Goal: Task Accomplishment & Management: Manage account settings

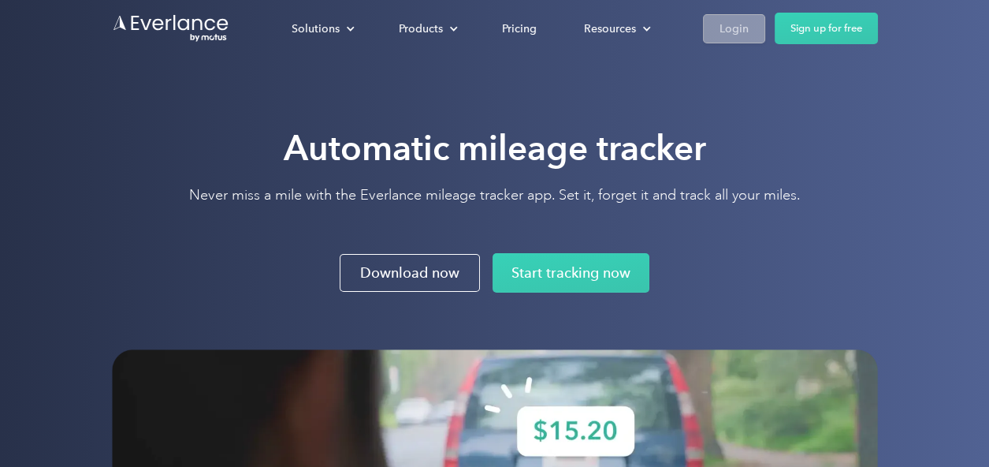
click at [736, 34] on div "Login" at bounding box center [734, 29] width 29 height 20
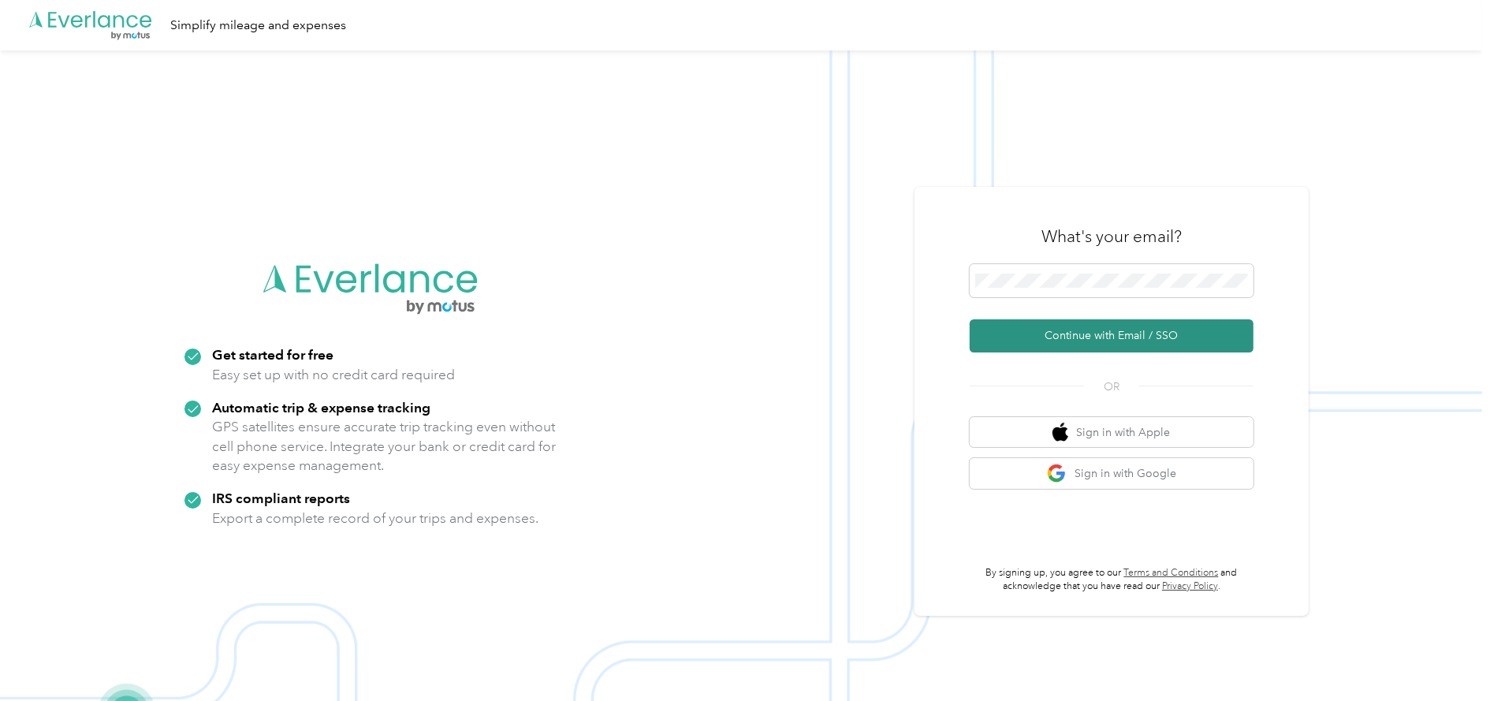
click at [1044, 337] on button "Continue with Email / SSO" at bounding box center [1111, 335] width 284 height 33
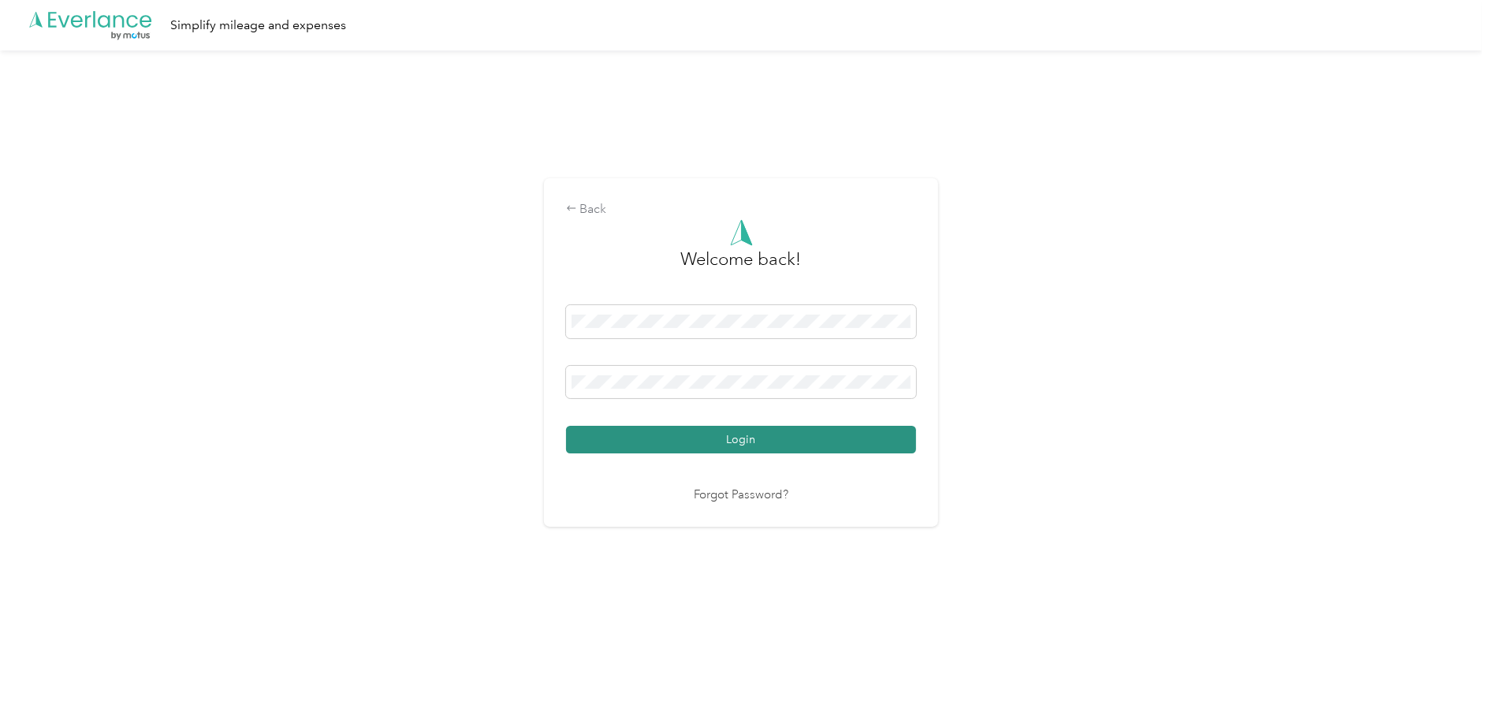
click at [746, 442] on button "Login" at bounding box center [741, 440] width 350 height 28
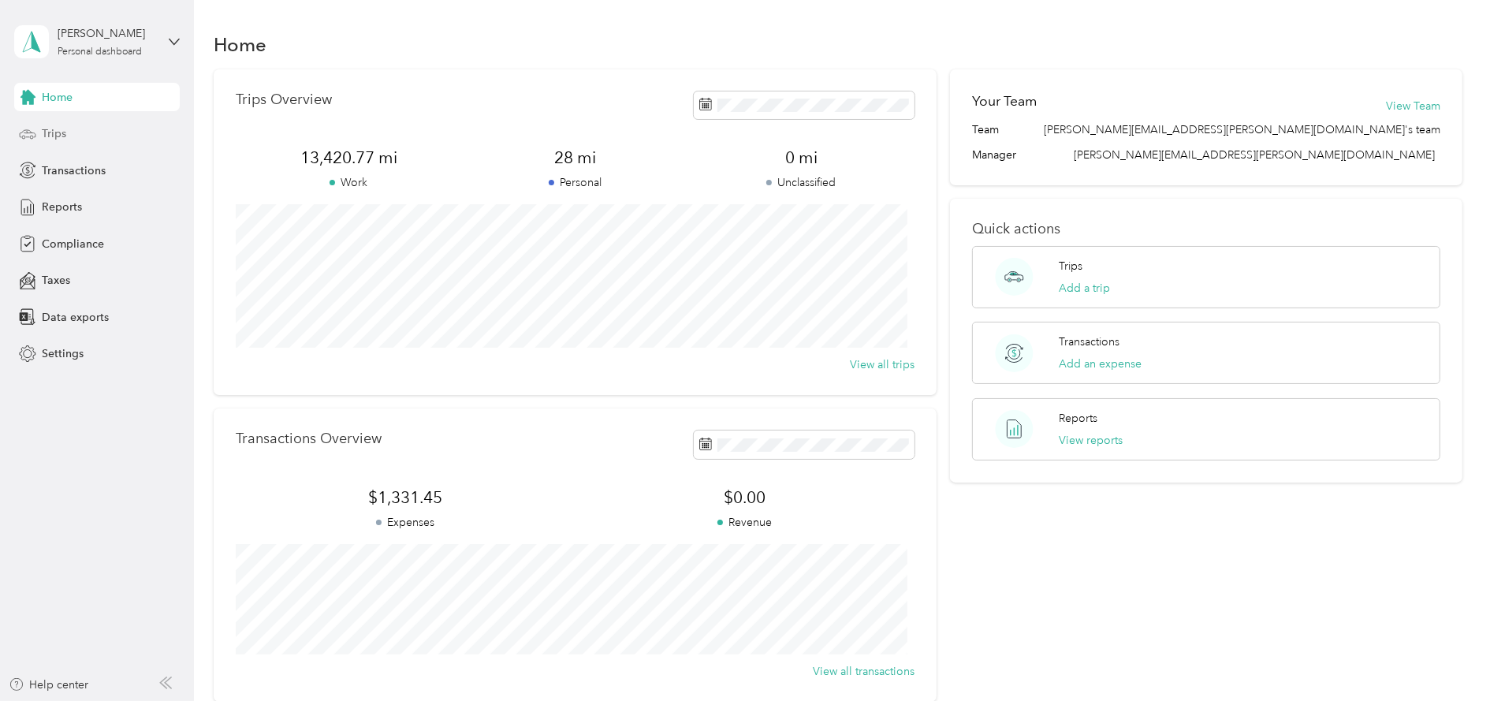
click at [54, 132] on span "Trips" at bounding box center [54, 133] width 24 height 17
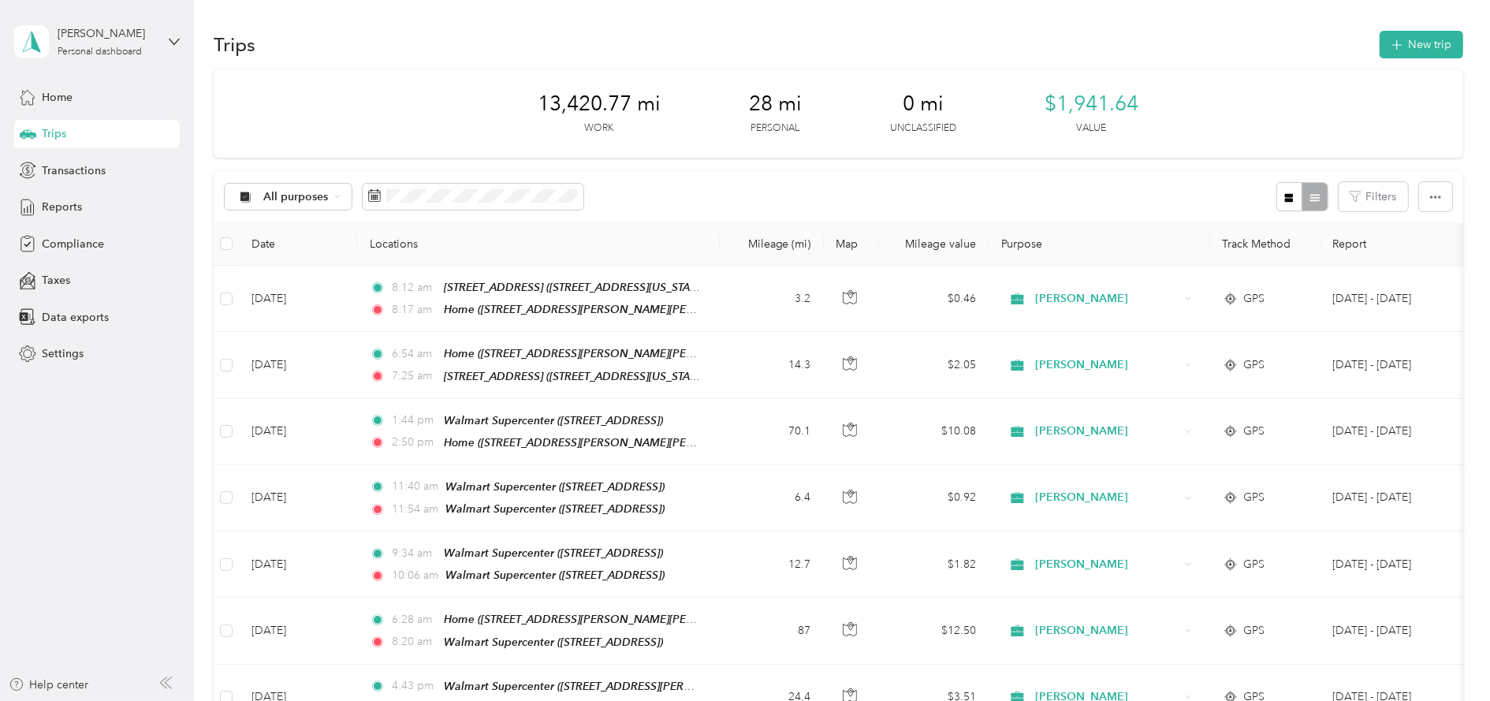
click at [1404, 50] on button "New trip" at bounding box center [1421, 45] width 84 height 28
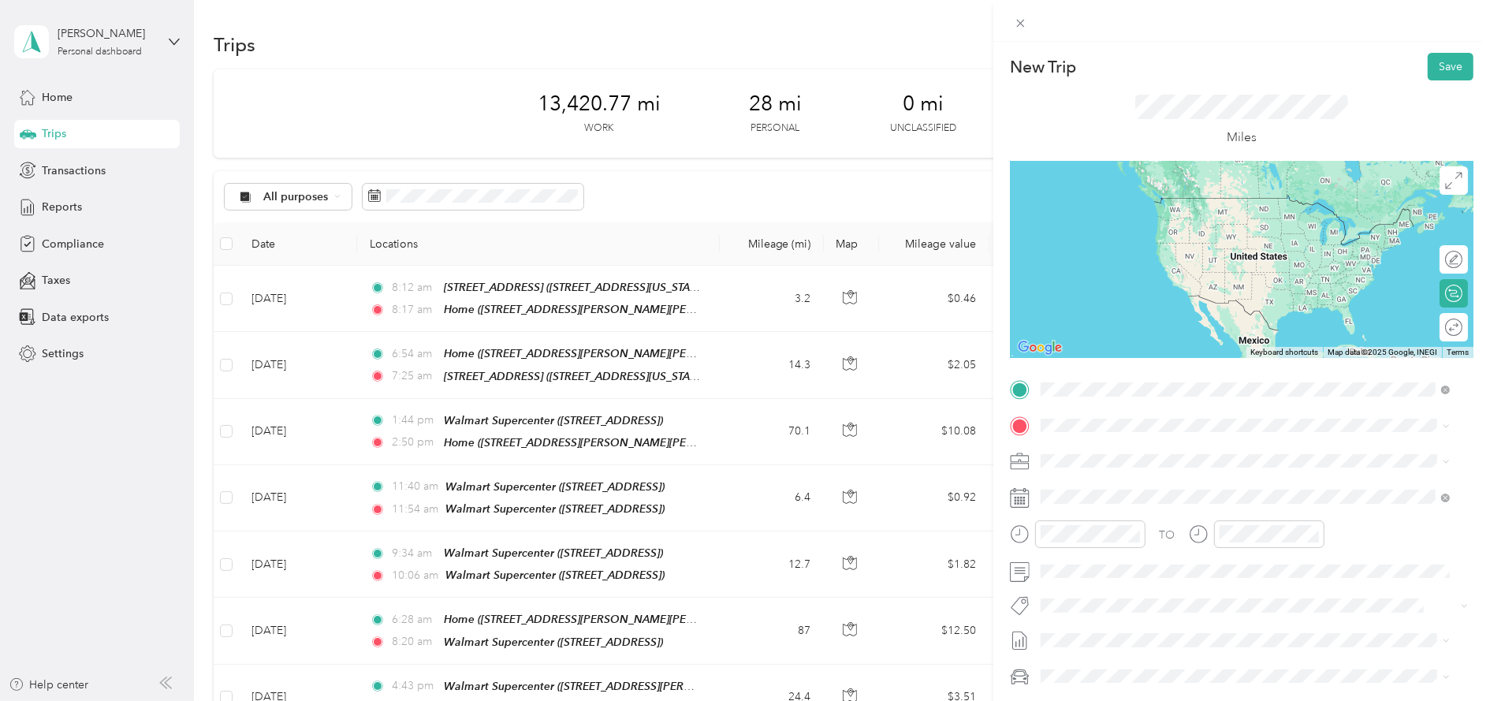
drag, startPoint x: 1186, startPoint y: 504, endPoint x: 1172, endPoint y: 501, distance: 14.4
click at [1182, 504] on strong "Walmart Supercenter" at bounding box center [1179, 504] width 109 height 14
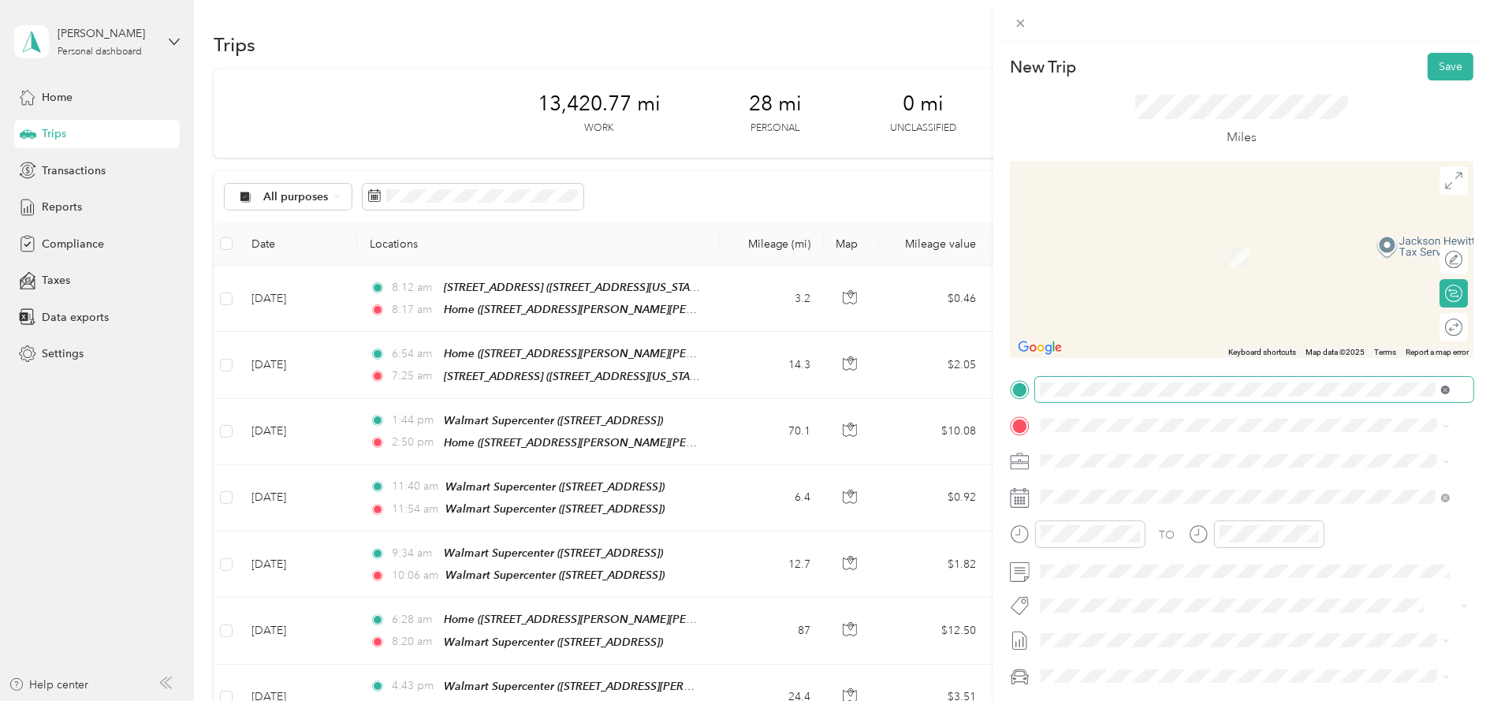
click at [1448, 390] on icon at bounding box center [1445, 389] width 9 height 9
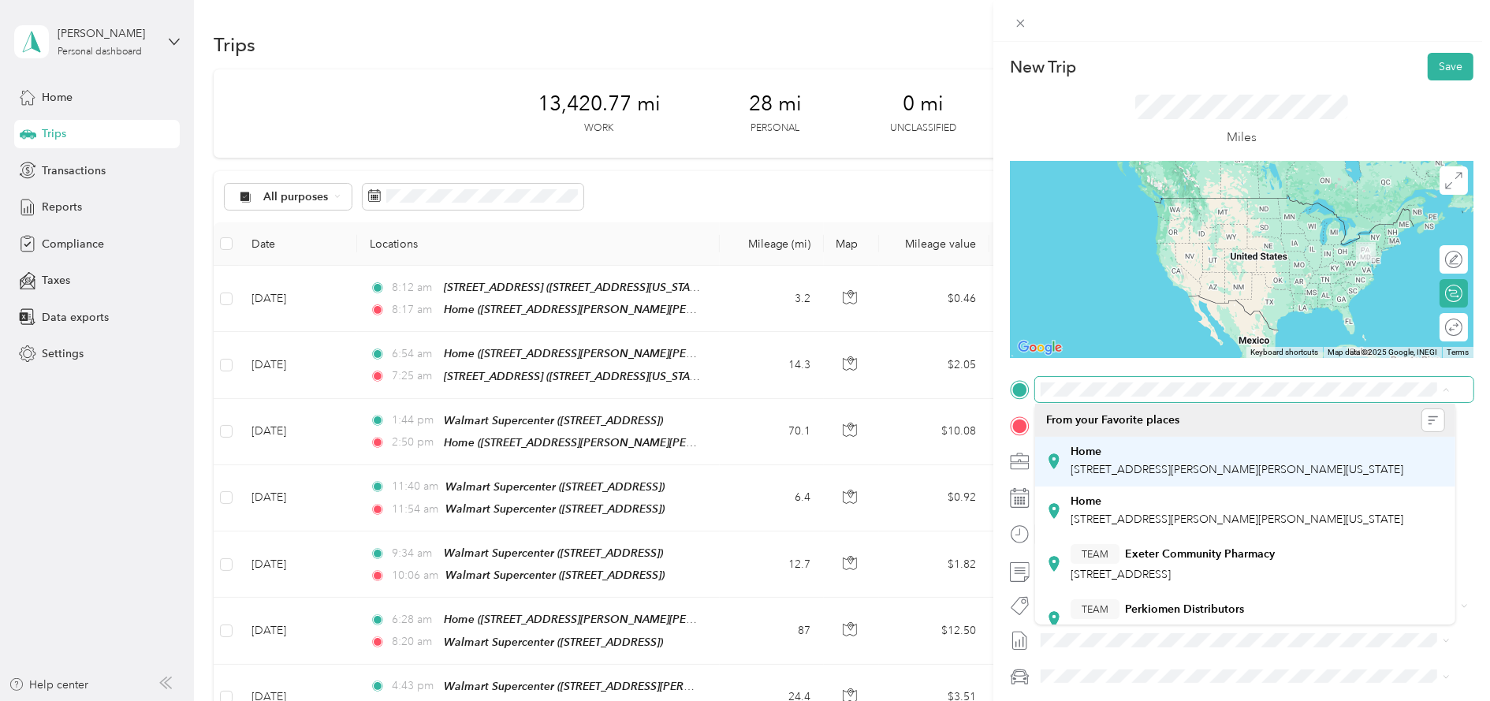
click at [1197, 457] on div "Home" at bounding box center [1236, 452] width 333 height 14
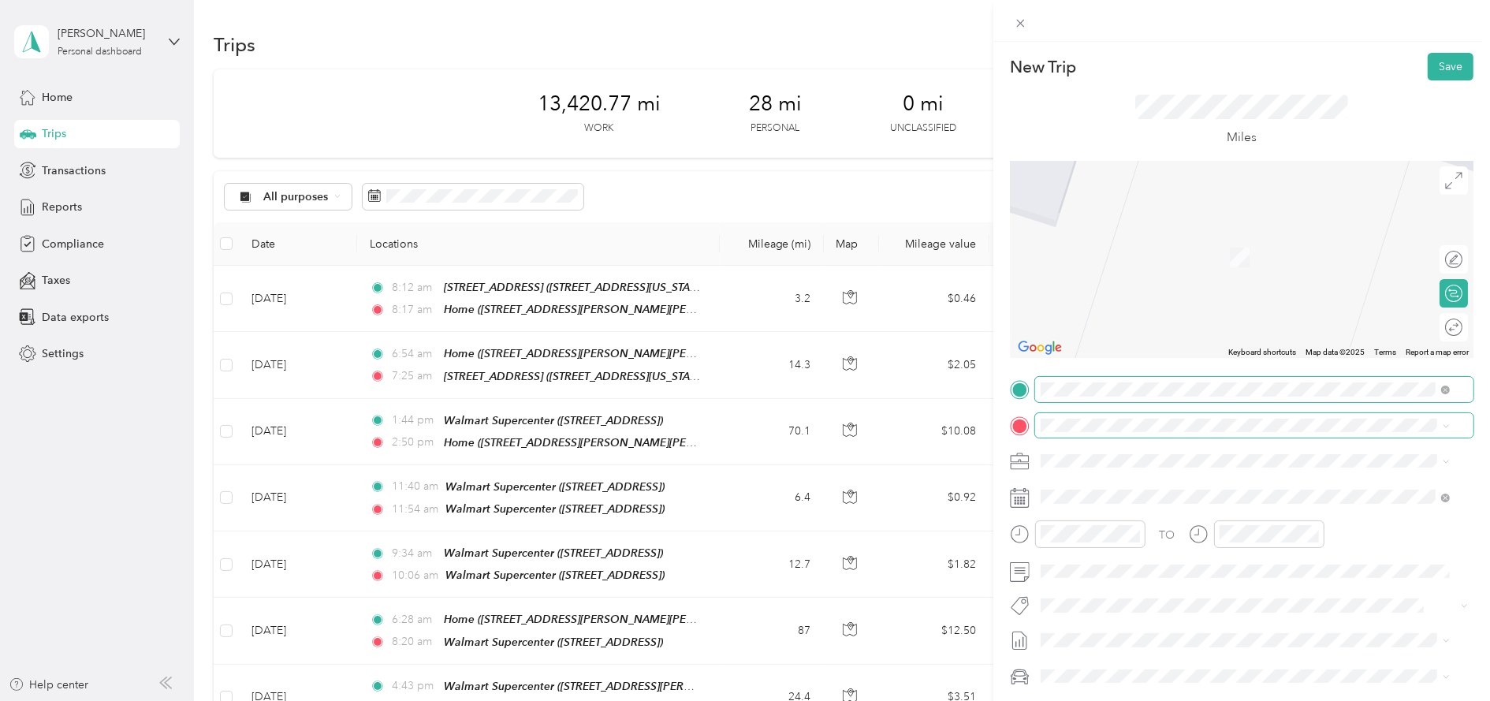
click at [1166, 417] on span at bounding box center [1254, 425] width 438 height 24
click at [1177, 550] on div "TEAM Walmart Supercenter 60 Noble Blvd, 170134119, Carlisle, PA, USA" at bounding box center [1151, 549] width 163 height 39
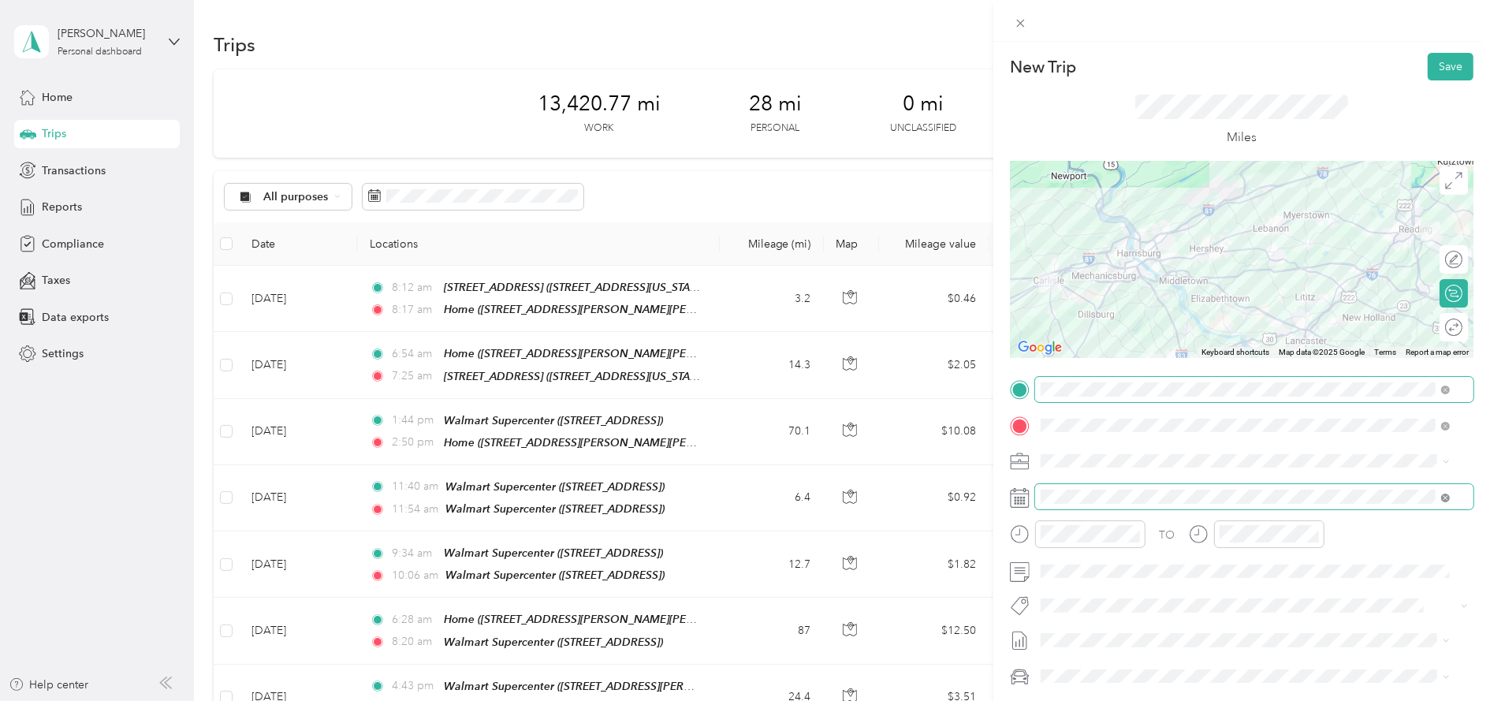
click at [1443, 497] on icon at bounding box center [1445, 497] width 9 height 9
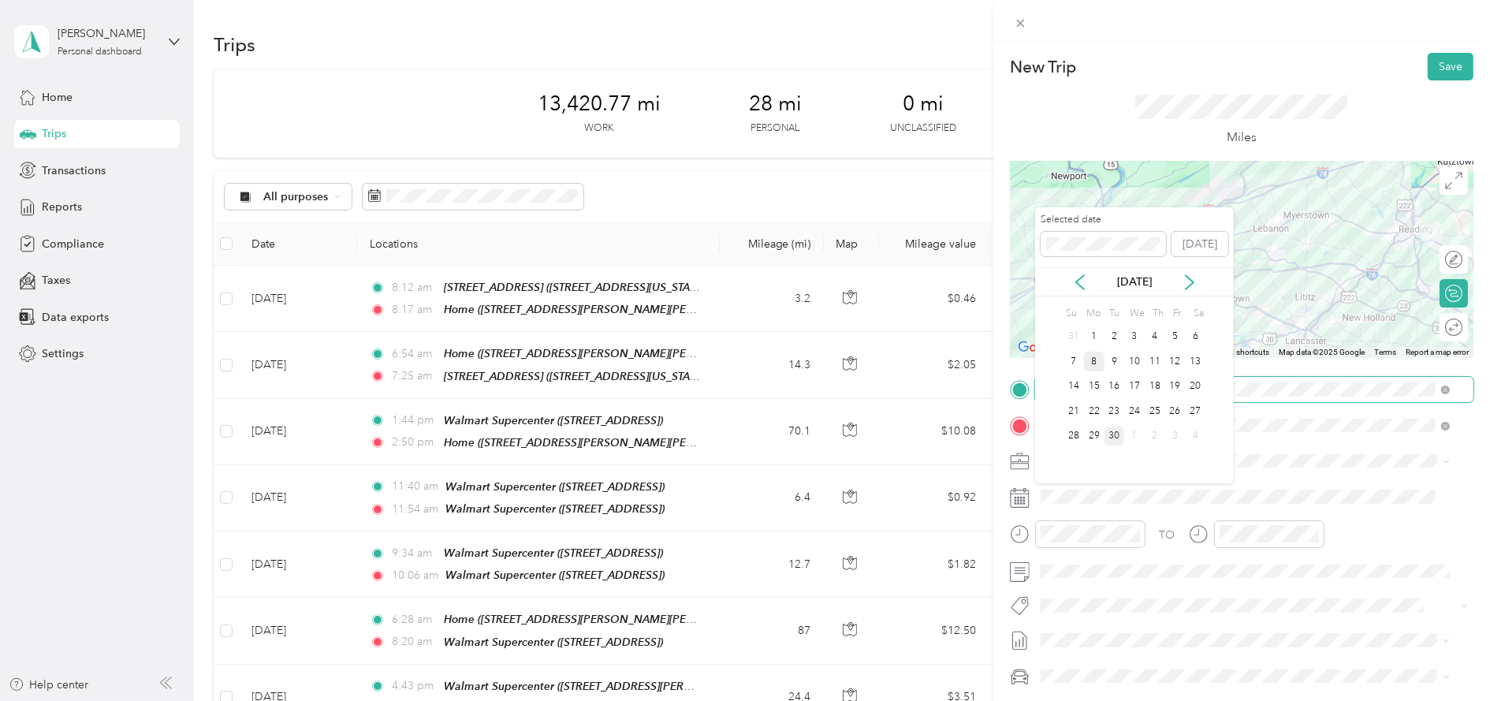
click at [1096, 364] on div "8" at bounding box center [1094, 362] width 20 height 20
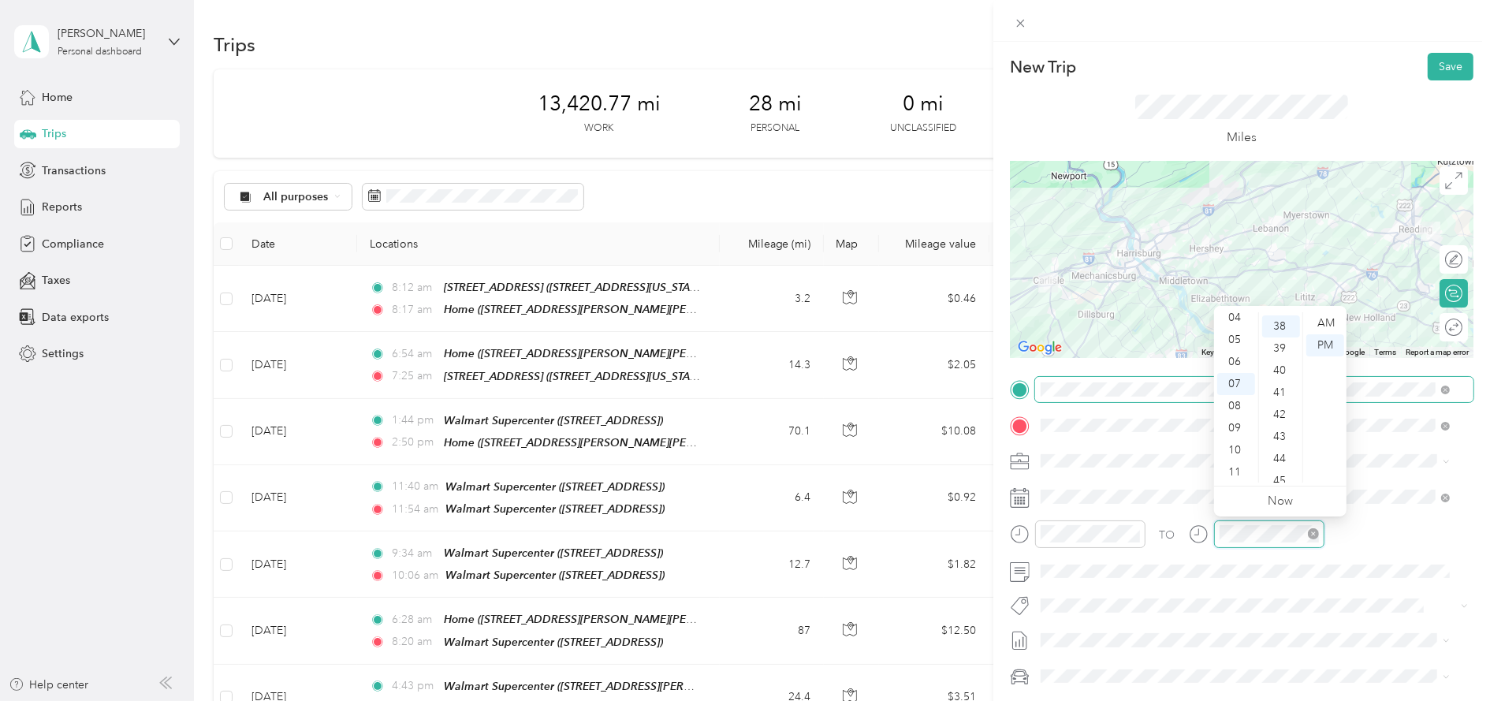
scroll to position [838, 0]
click at [1148, 530] on div "TO" at bounding box center [1241, 539] width 463 height 39
click at [1225, 430] on div "09" at bounding box center [1236, 428] width 38 height 22
click at [1020, 534] on div at bounding box center [1078, 534] width 136 height 28
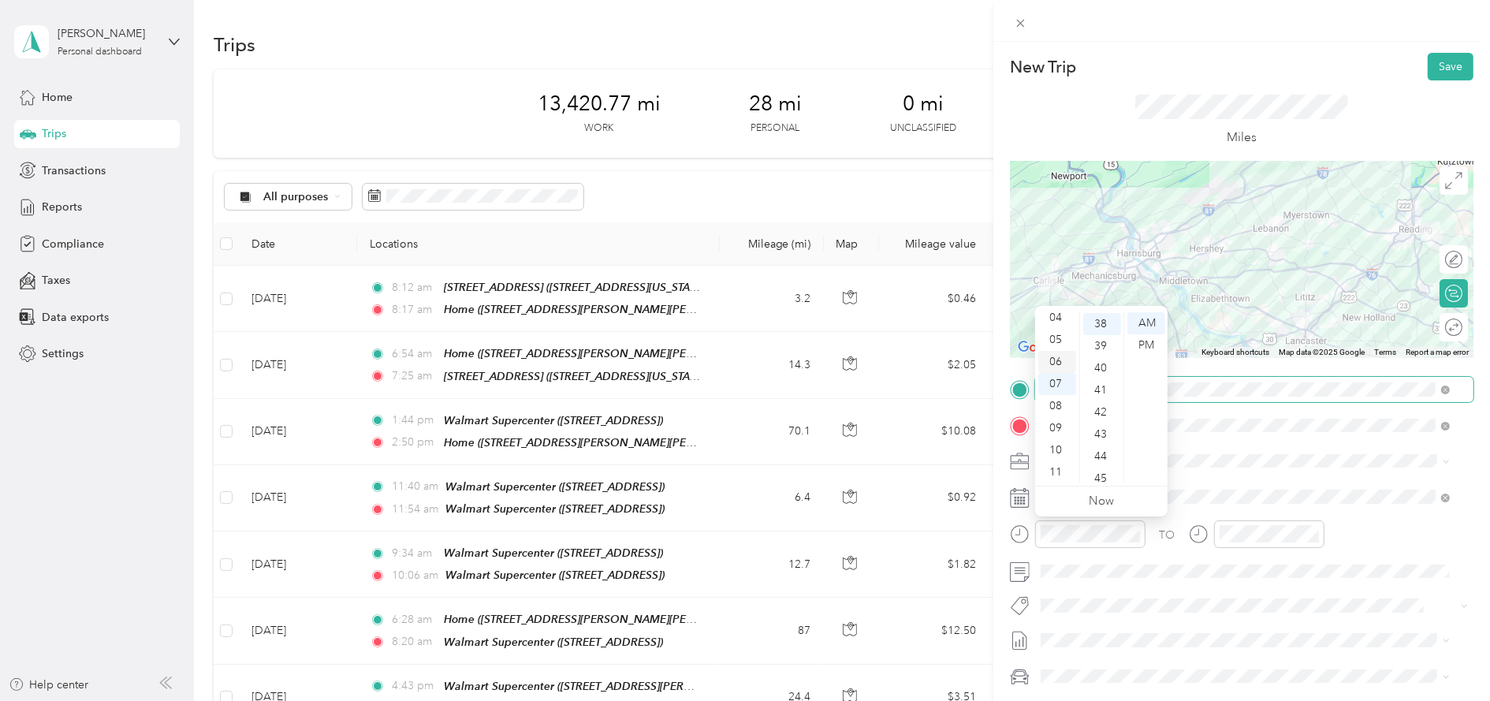
click at [1053, 362] on div "06" at bounding box center [1057, 362] width 38 height 22
click at [1104, 343] on div "28" at bounding box center [1102, 340] width 38 height 22
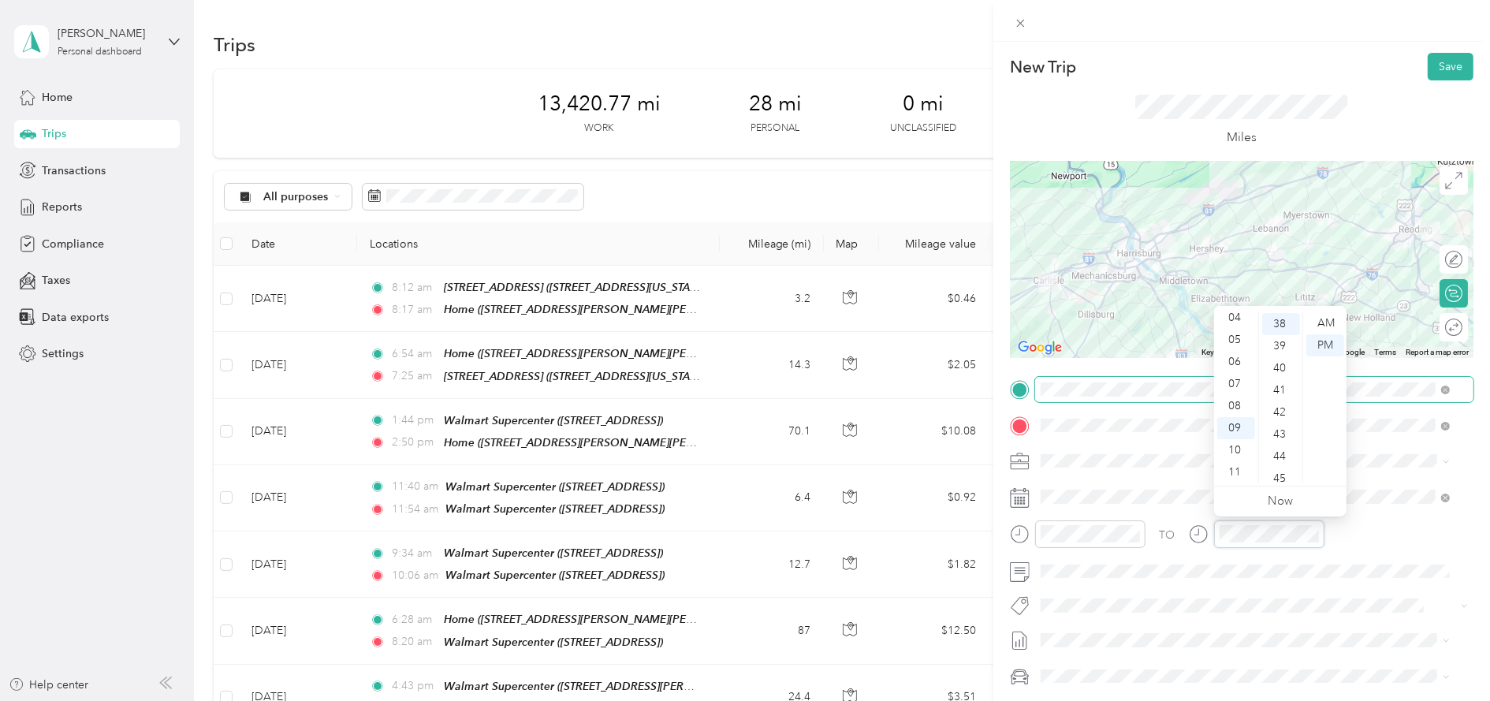
click at [1193, 538] on div at bounding box center [1257, 534] width 136 height 28
click at [1237, 387] on div "07" at bounding box center [1236, 384] width 38 height 22
click at [1282, 322] on div "38" at bounding box center [1281, 324] width 38 height 22
click at [1330, 322] on div "AM" at bounding box center [1325, 323] width 38 height 22
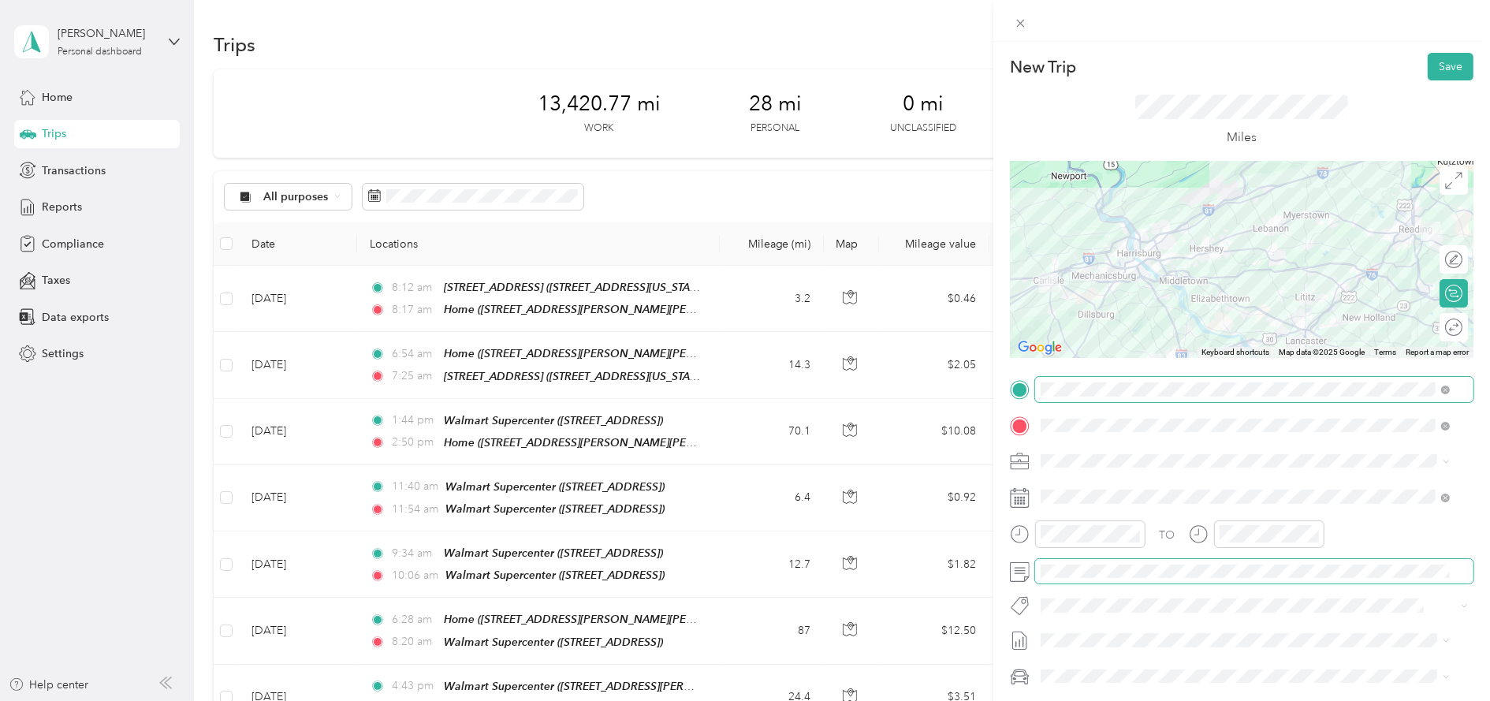
click at [1010, 568] on div at bounding box center [1241, 571] width 463 height 24
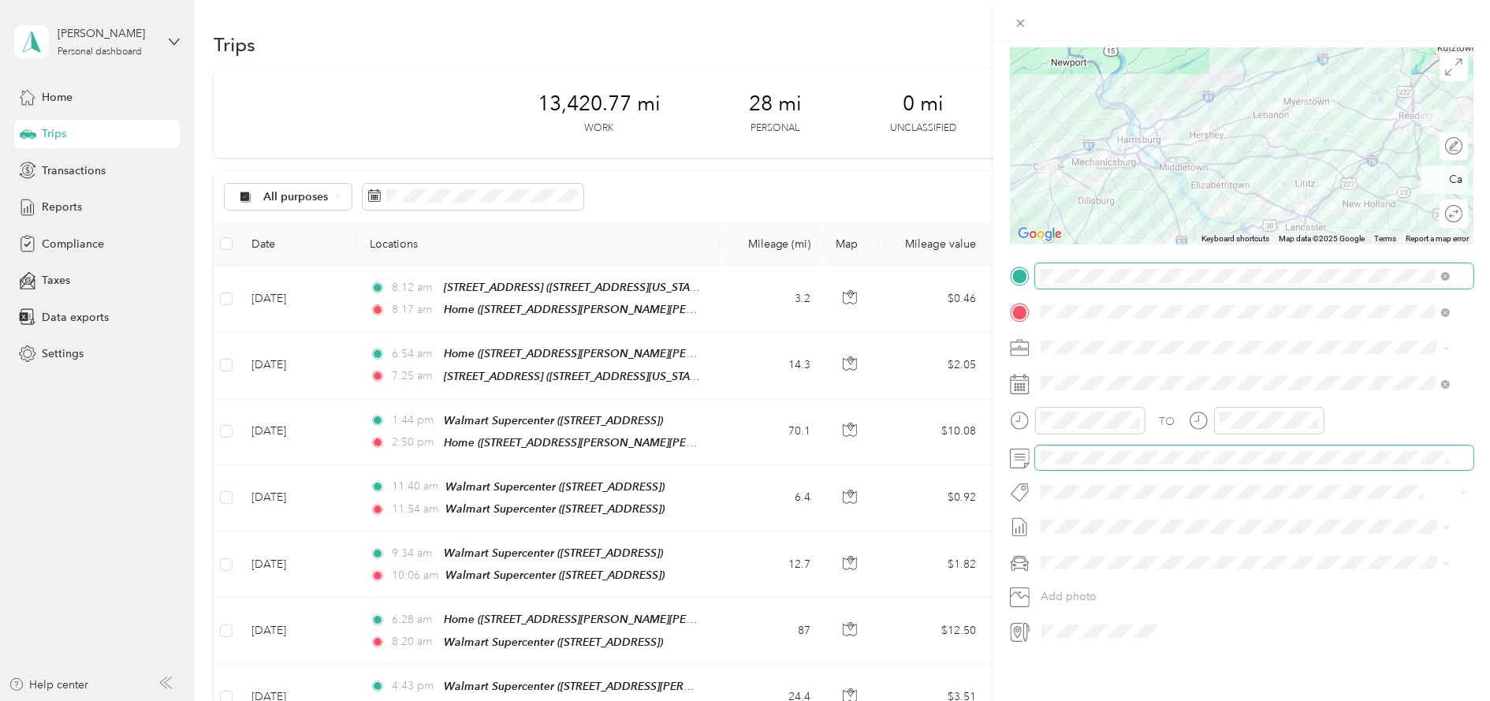
scroll to position [0, 0]
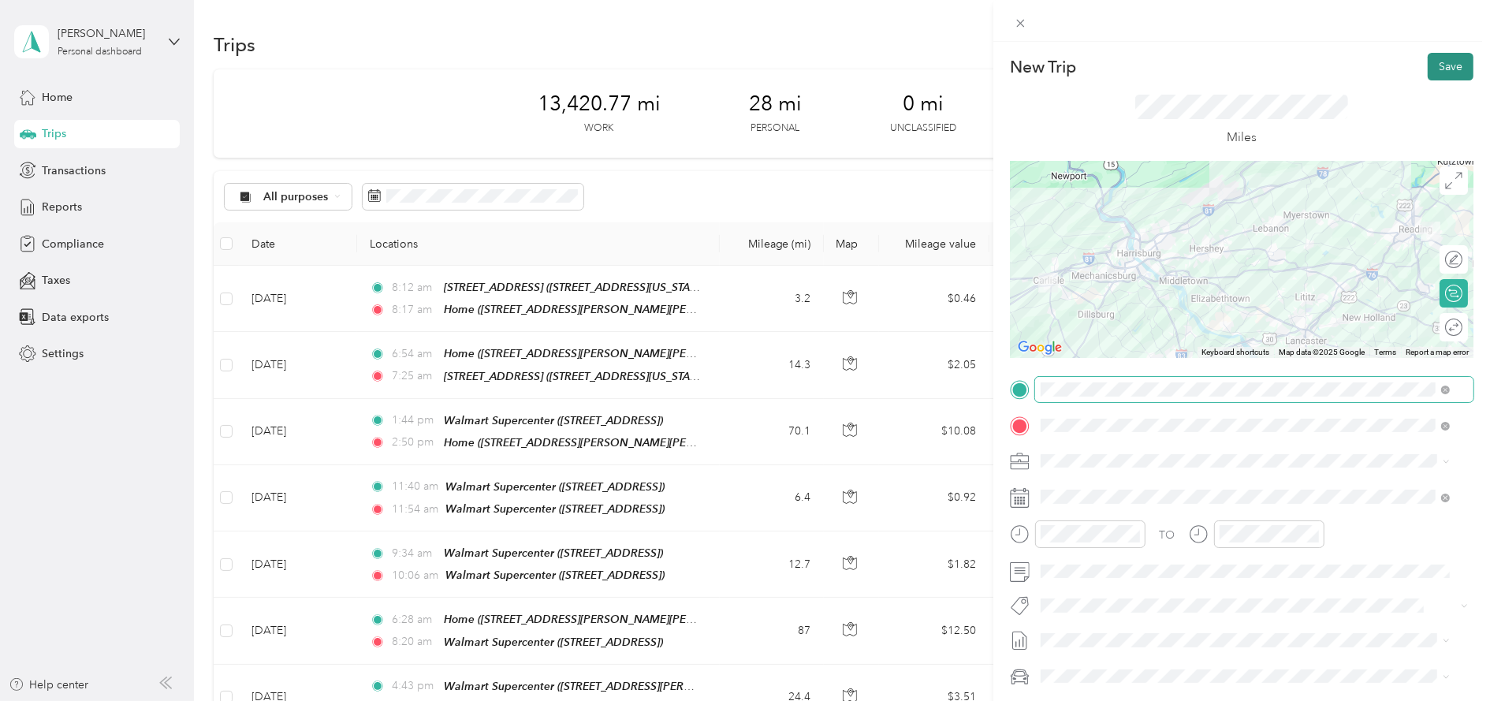
click at [1427, 58] on button "Save" at bounding box center [1450, 67] width 46 height 28
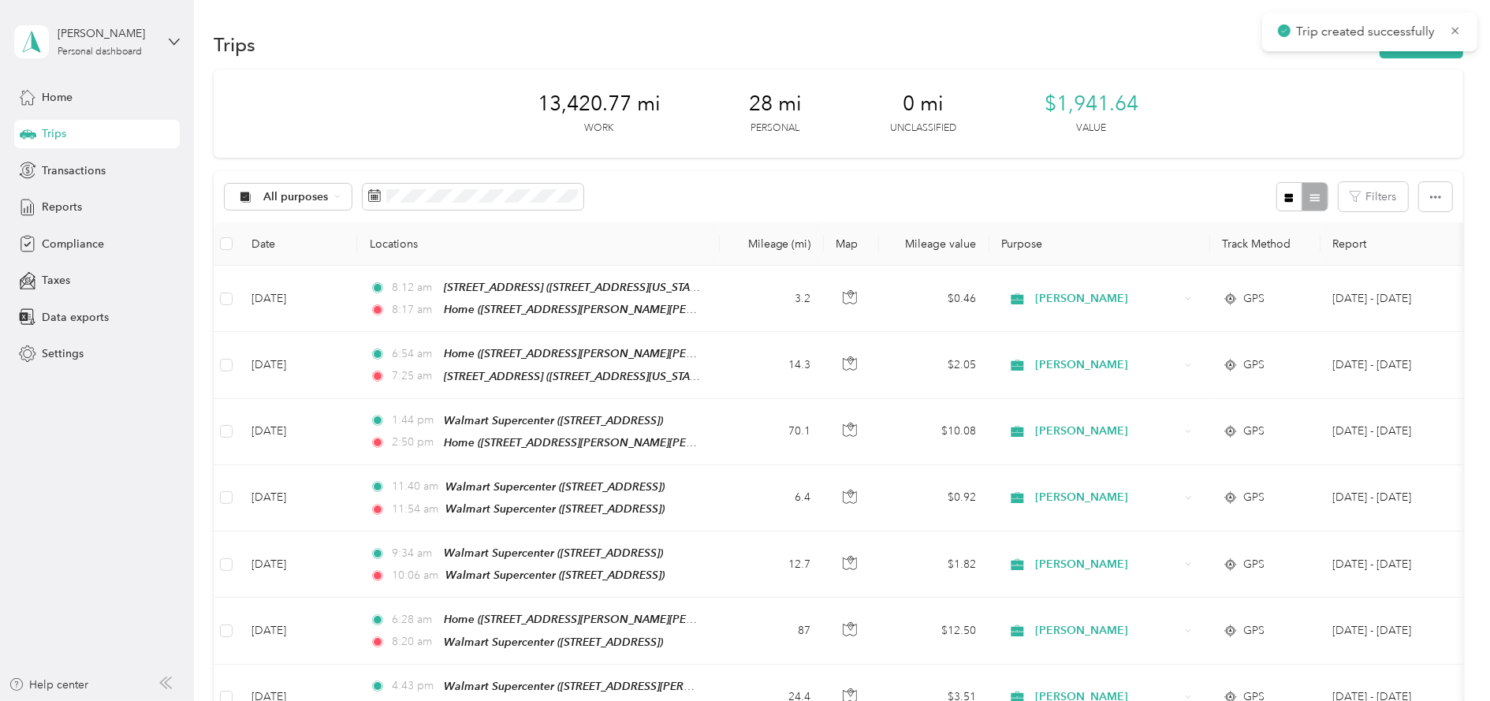
click at [1427, 58] on button "New trip" at bounding box center [1421, 45] width 84 height 28
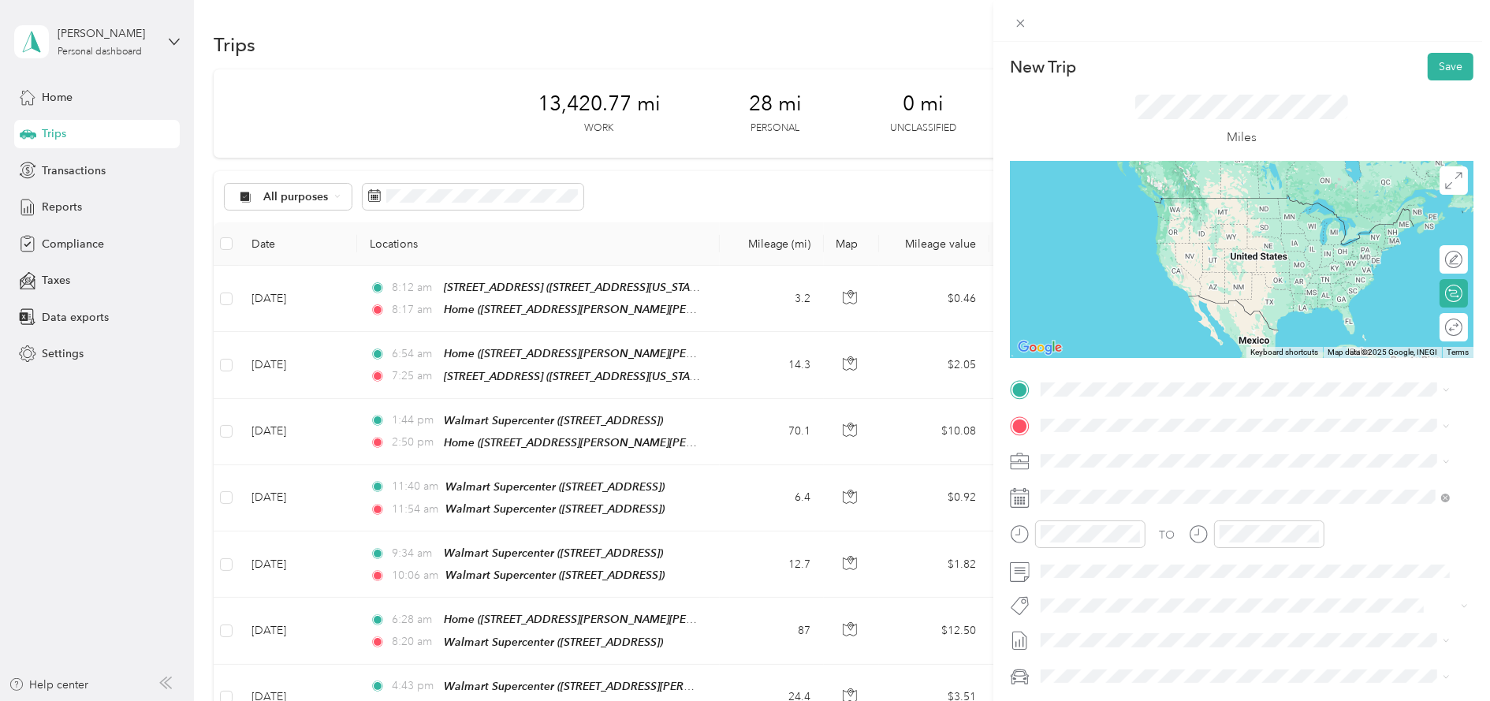
click at [1234, 502] on div "TEAM Walmart Supercenter" at bounding box center [1151, 503] width 163 height 20
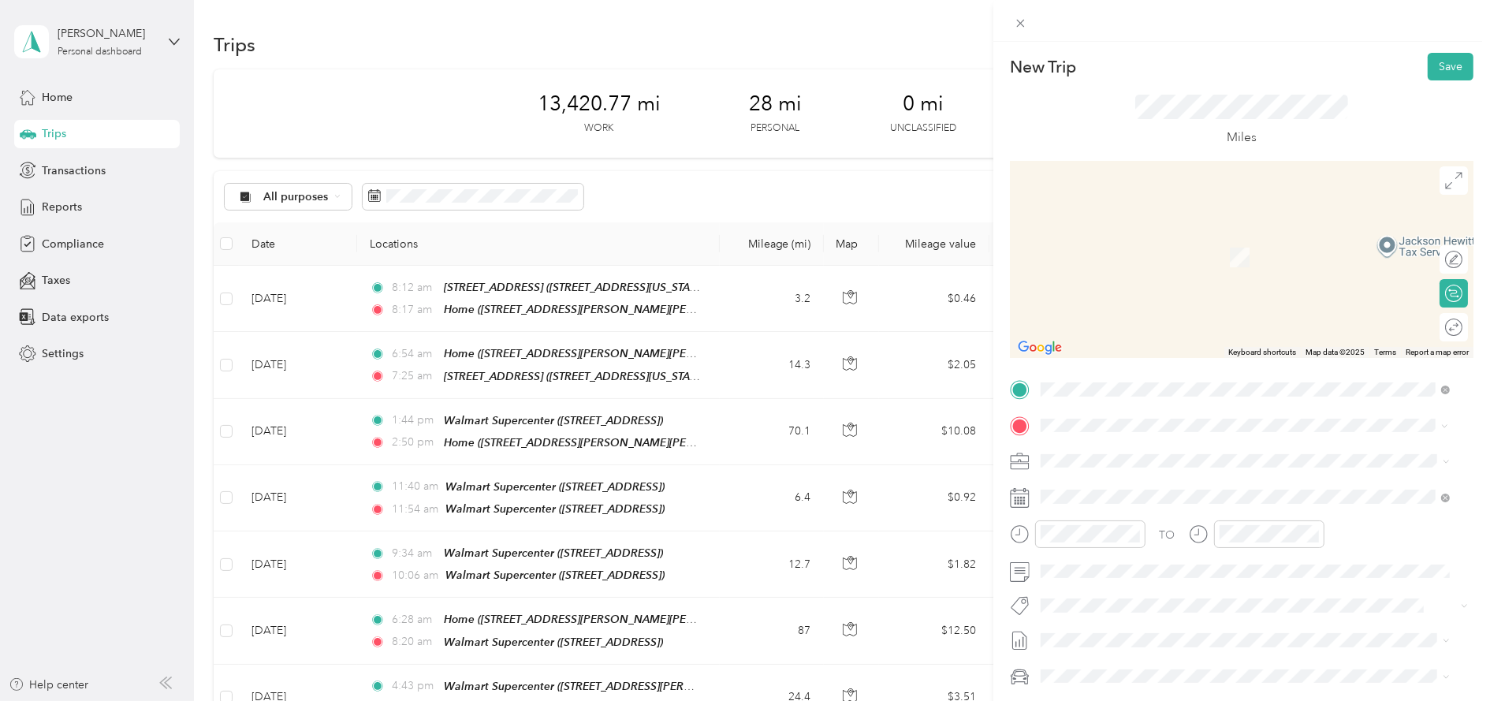
click at [1179, 638] on div "TEAM Walmart Supercenter 6520 Carlisle Pike Ste 550, 170505257, Mechanicsburg, …" at bounding box center [1245, 660] width 398 height 44
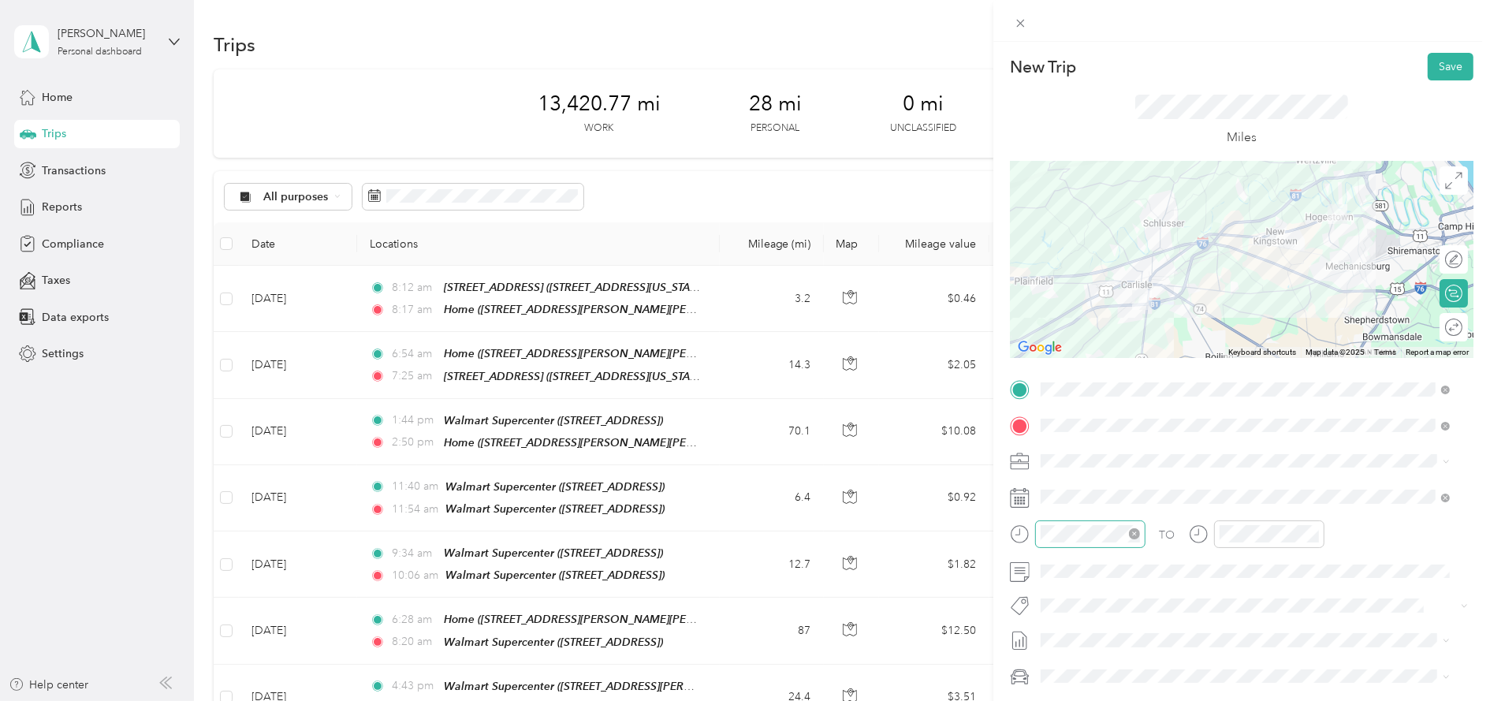
click at [1133, 534] on icon "close-circle" at bounding box center [1134, 533] width 11 height 11
click at [1057, 430] on div "09" at bounding box center [1057, 428] width 38 height 22
click at [1103, 356] on div "07" at bounding box center [1102, 358] width 38 height 22
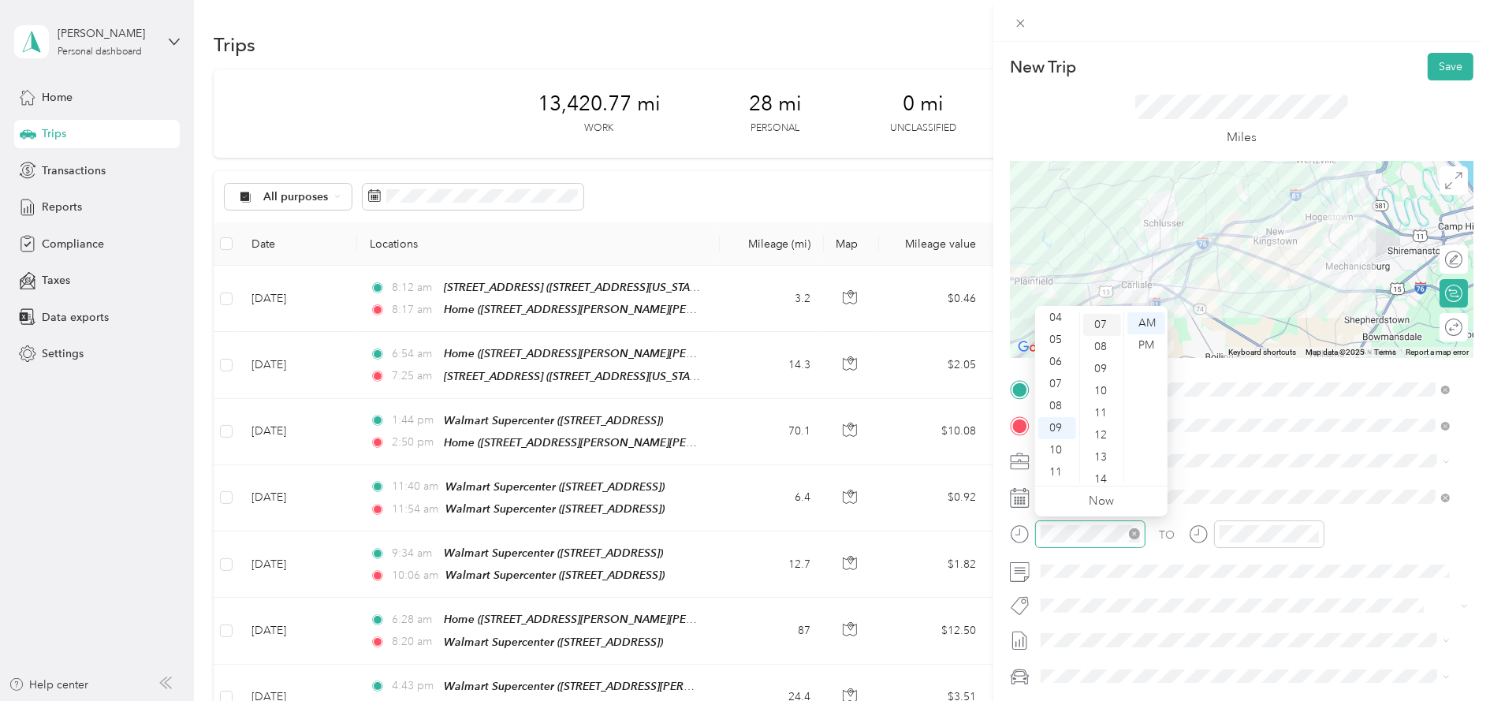
scroll to position [154, 0]
click at [1256, 470] on span at bounding box center [1254, 460] width 438 height 24
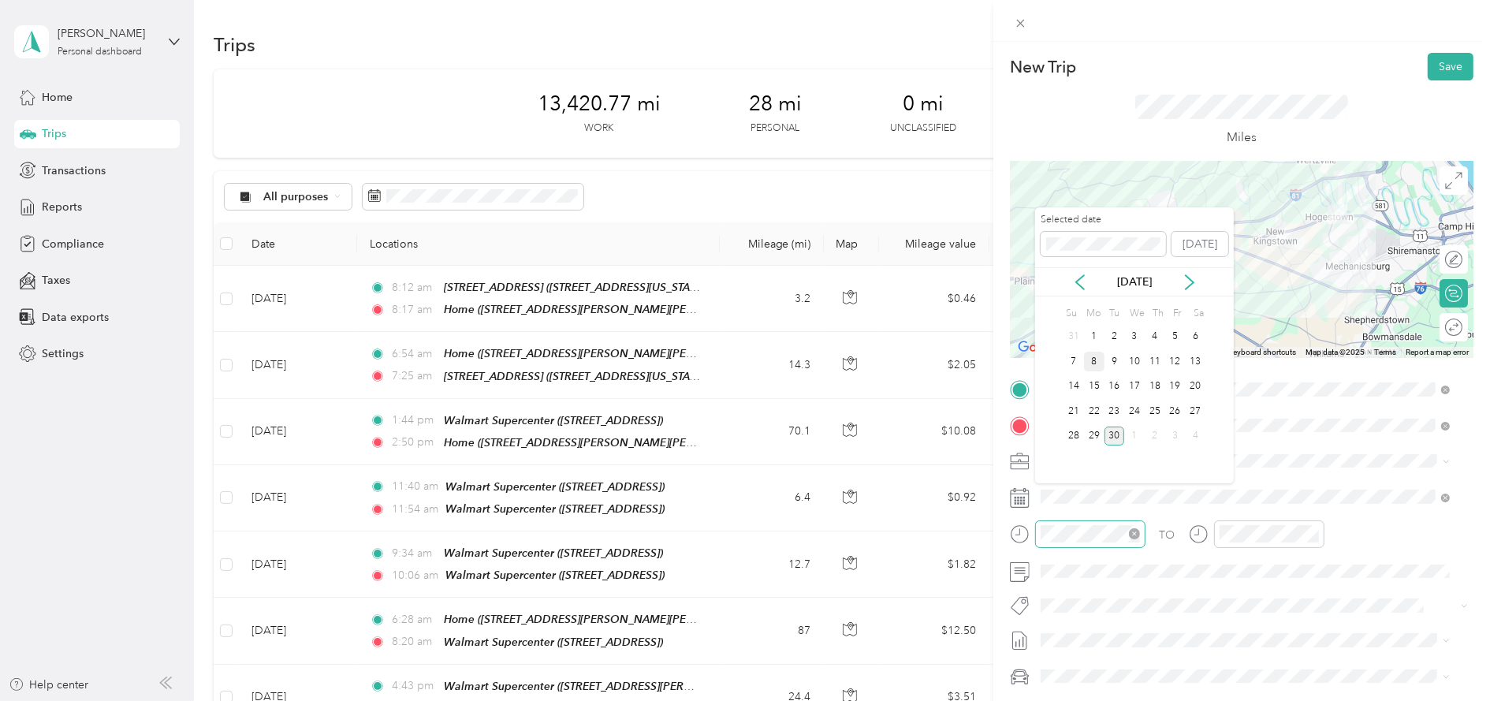
click at [1092, 362] on div "8" at bounding box center [1094, 362] width 20 height 20
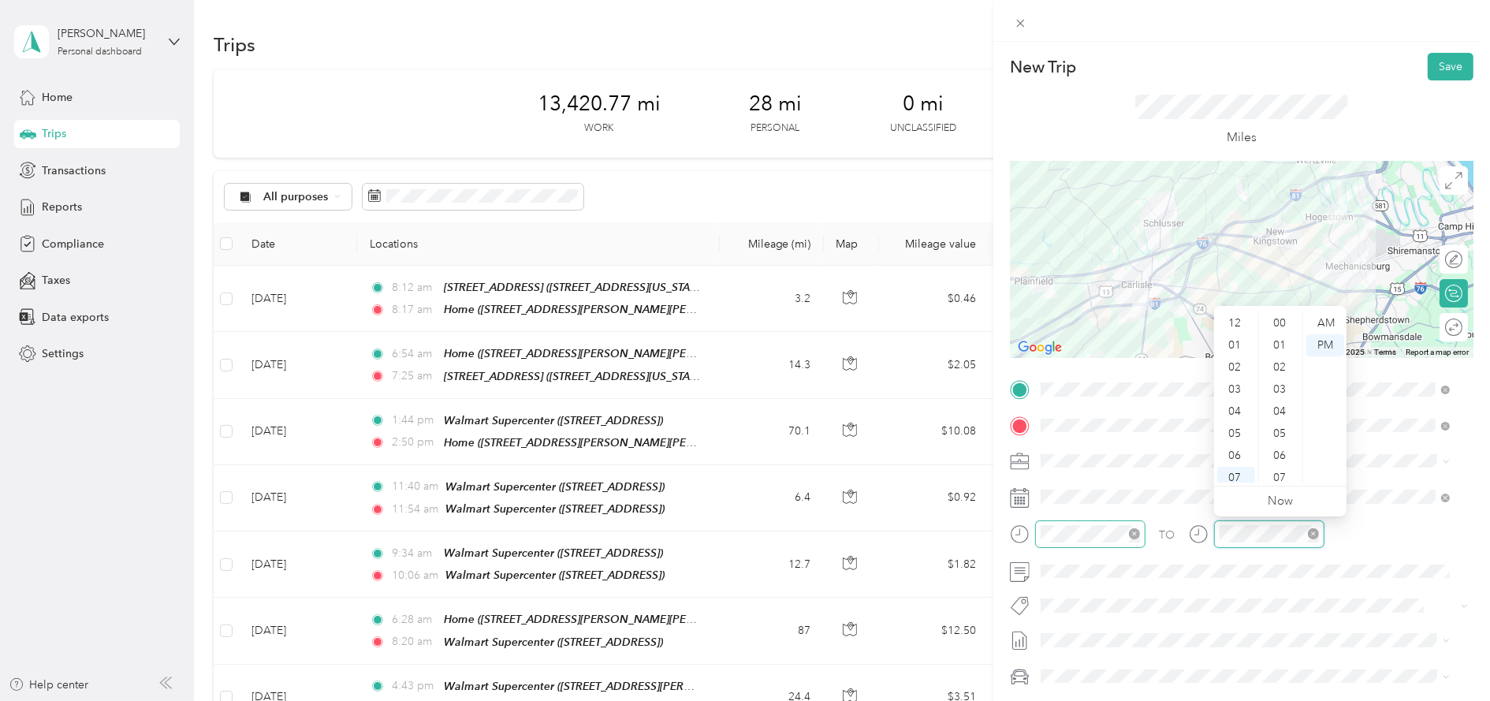
scroll to position [94, 0]
click at [1237, 417] on div "09" at bounding box center [1236, 428] width 38 height 22
click at [1276, 314] on div "32" at bounding box center [1281, 318] width 38 height 22
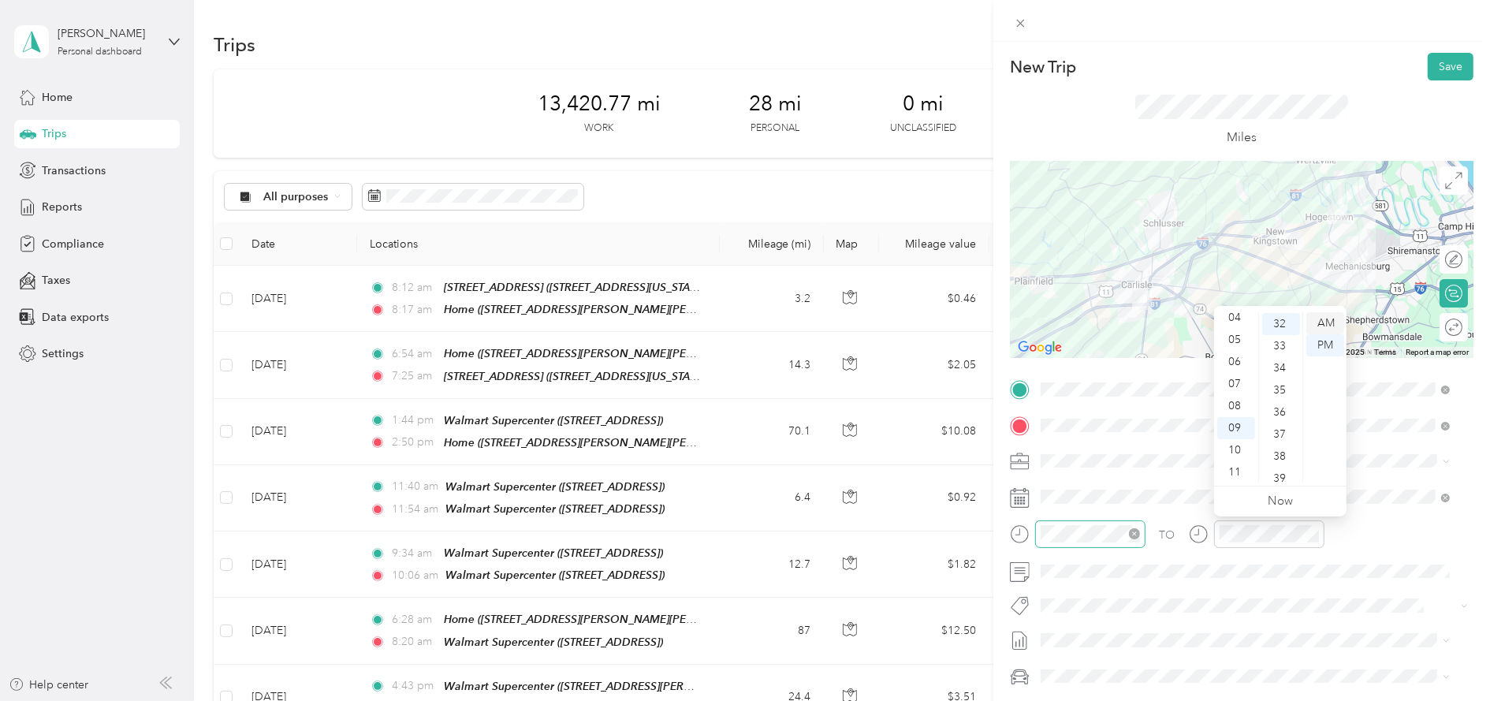
click at [1317, 317] on div "AM" at bounding box center [1325, 323] width 38 height 22
click at [1371, 555] on div "TO" at bounding box center [1241, 539] width 463 height 39
click at [1435, 68] on button "Save" at bounding box center [1450, 67] width 46 height 28
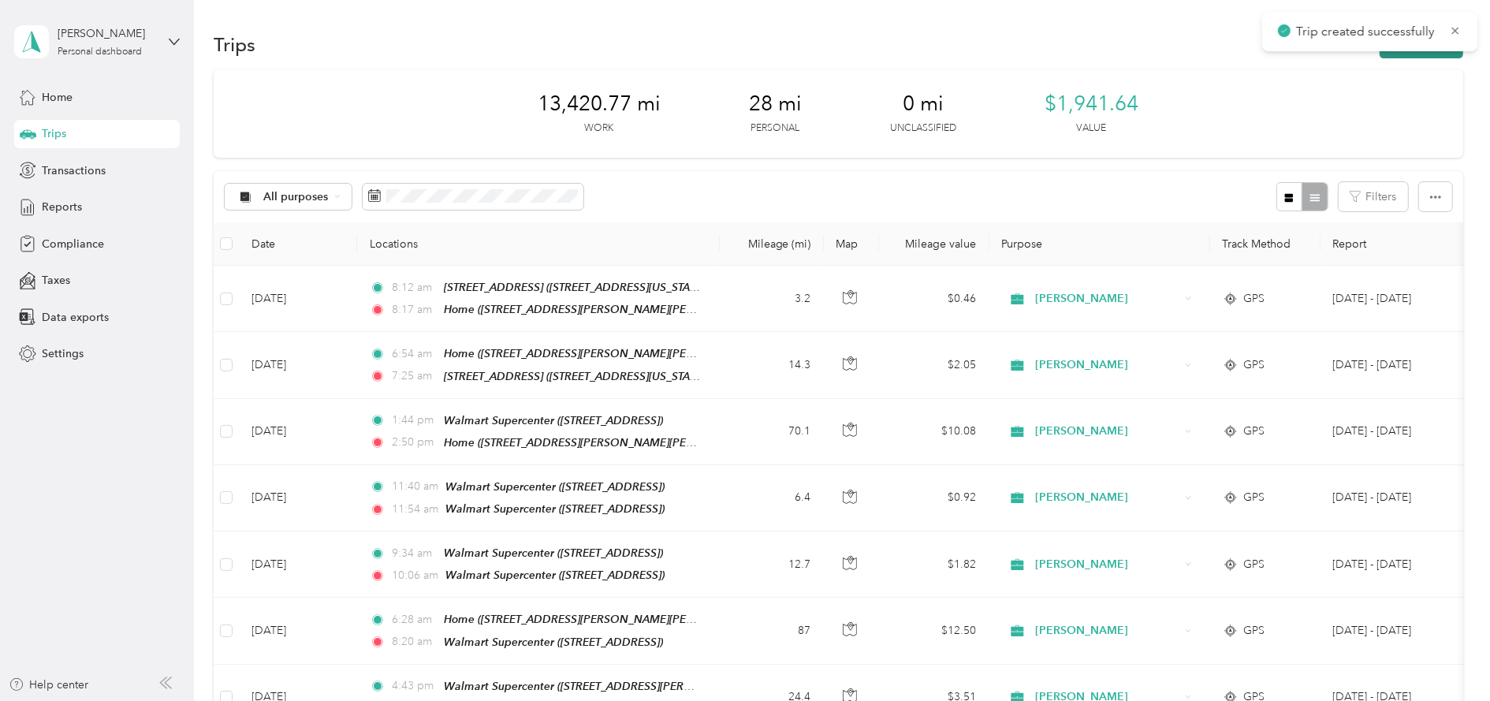
click at [1431, 56] on button "New trip" at bounding box center [1421, 45] width 84 height 28
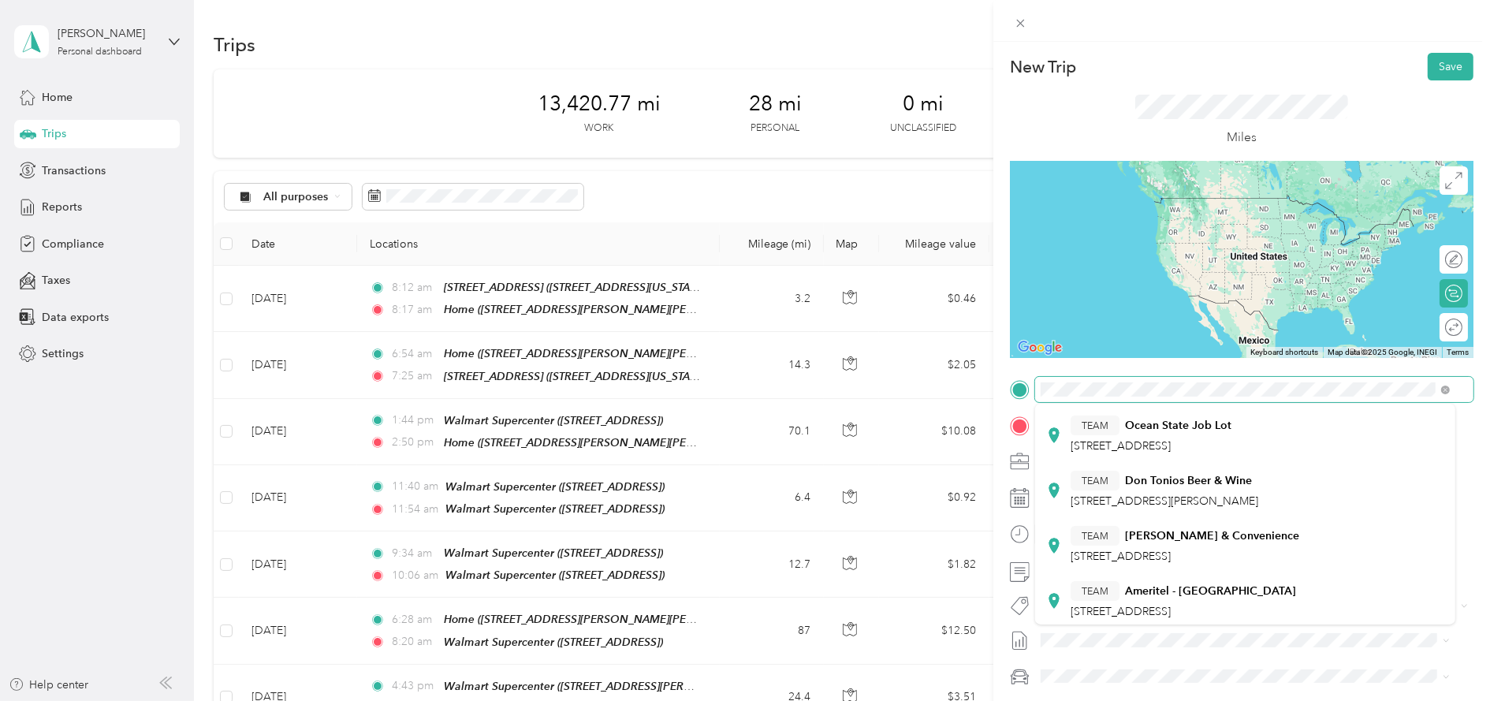
scroll to position [0, 0]
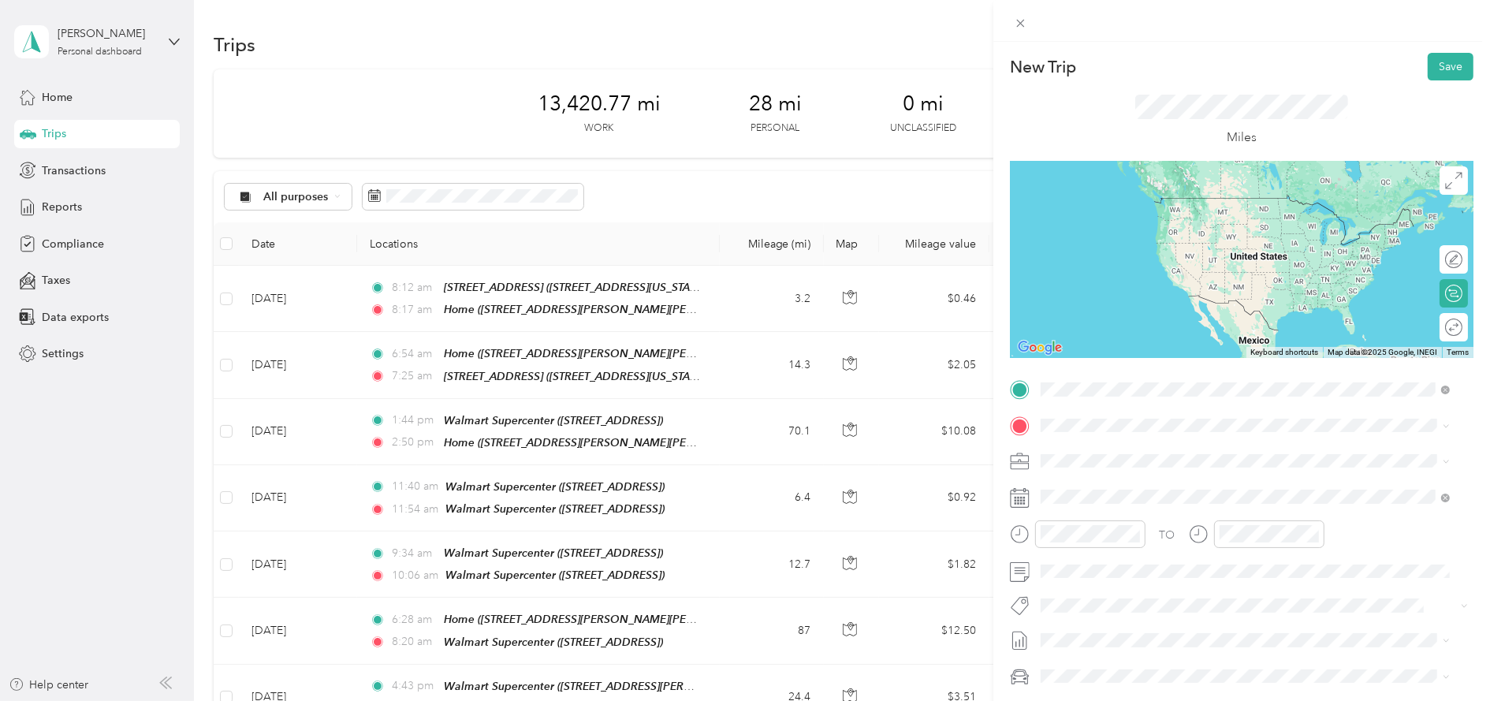
click at [1183, 613] on strong "Walmart Supercenter" at bounding box center [1179, 615] width 109 height 14
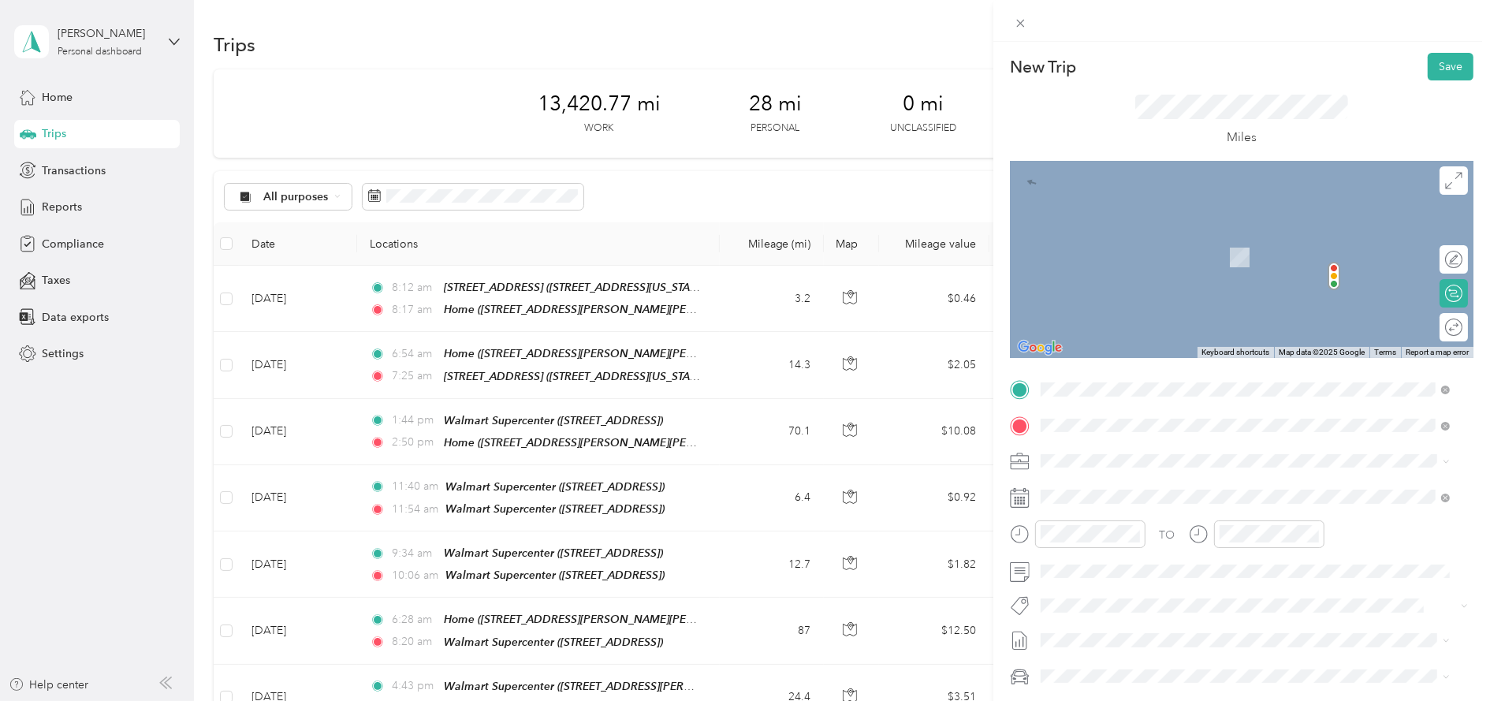
click at [1164, 496] on strong "Walmart Supercenter" at bounding box center [1179, 490] width 109 height 14
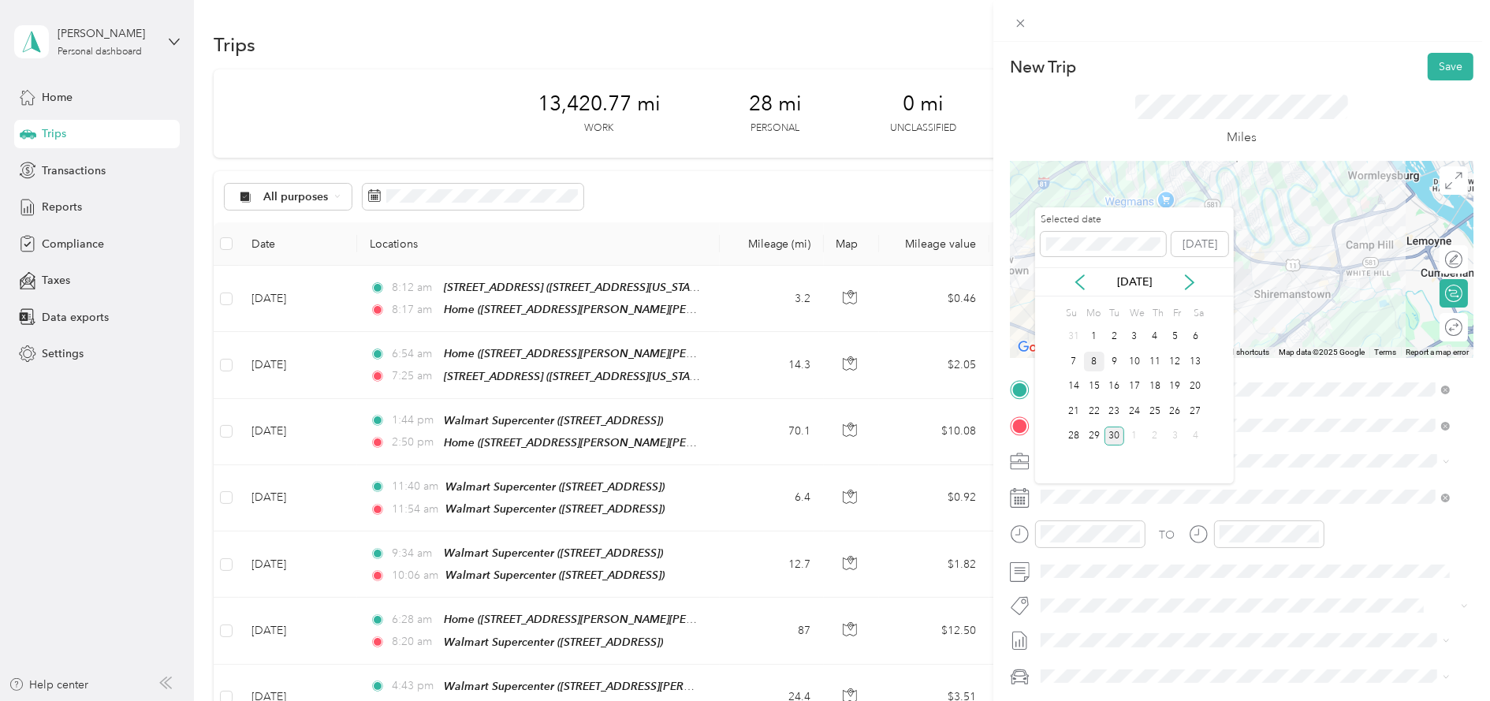
click at [1092, 357] on div "8" at bounding box center [1094, 362] width 20 height 20
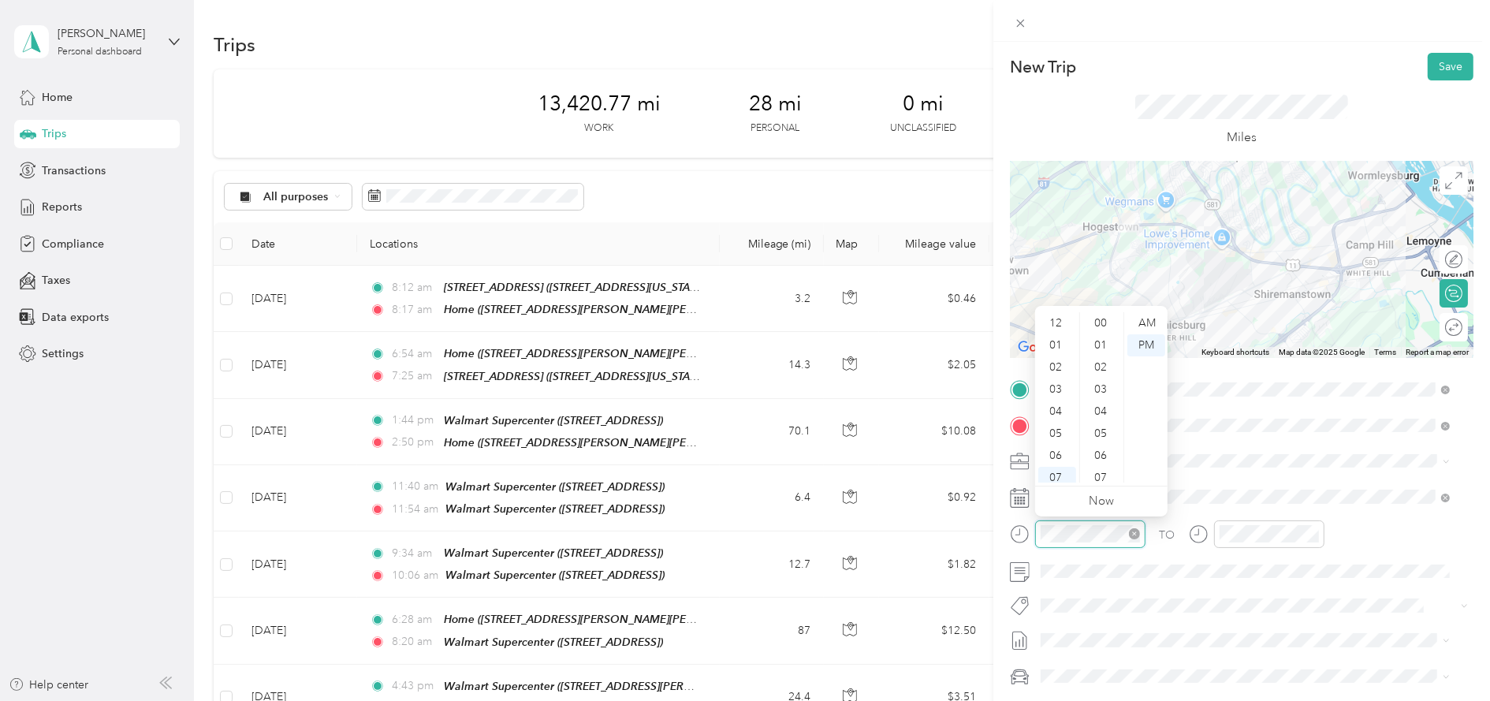
scroll to position [94, 0]
click at [1060, 463] on div "11" at bounding box center [1057, 472] width 38 height 22
click at [1096, 346] on div "45" at bounding box center [1102, 347] width 38 height 22
click at [1141, 324] on div "AM" at bounding box center [1146, 323] width 38 height 22
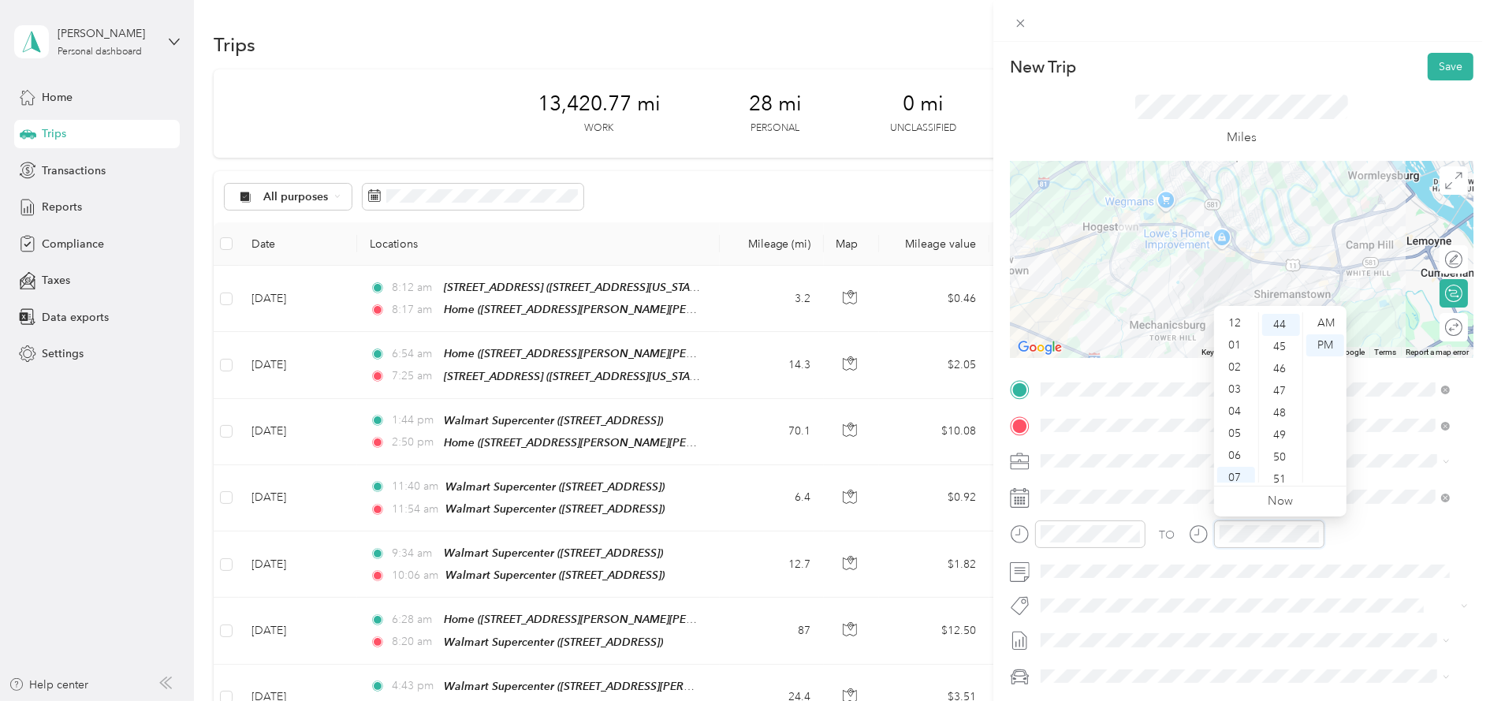
scroll to position [0, 0]
click at [1236, 321] on div "12" at bounding box center [1236, 323] width 38 height 22
click at [1287, 319] on div "00" at bounding box center [1281, 323] width 38 height 22
click at [1396, 529] on div "TO" at bounding box center [1241, 539] width 463 height 39
click at [1427, 66] on button "Save" at bounding box center [1450, 67] width 46 height 28
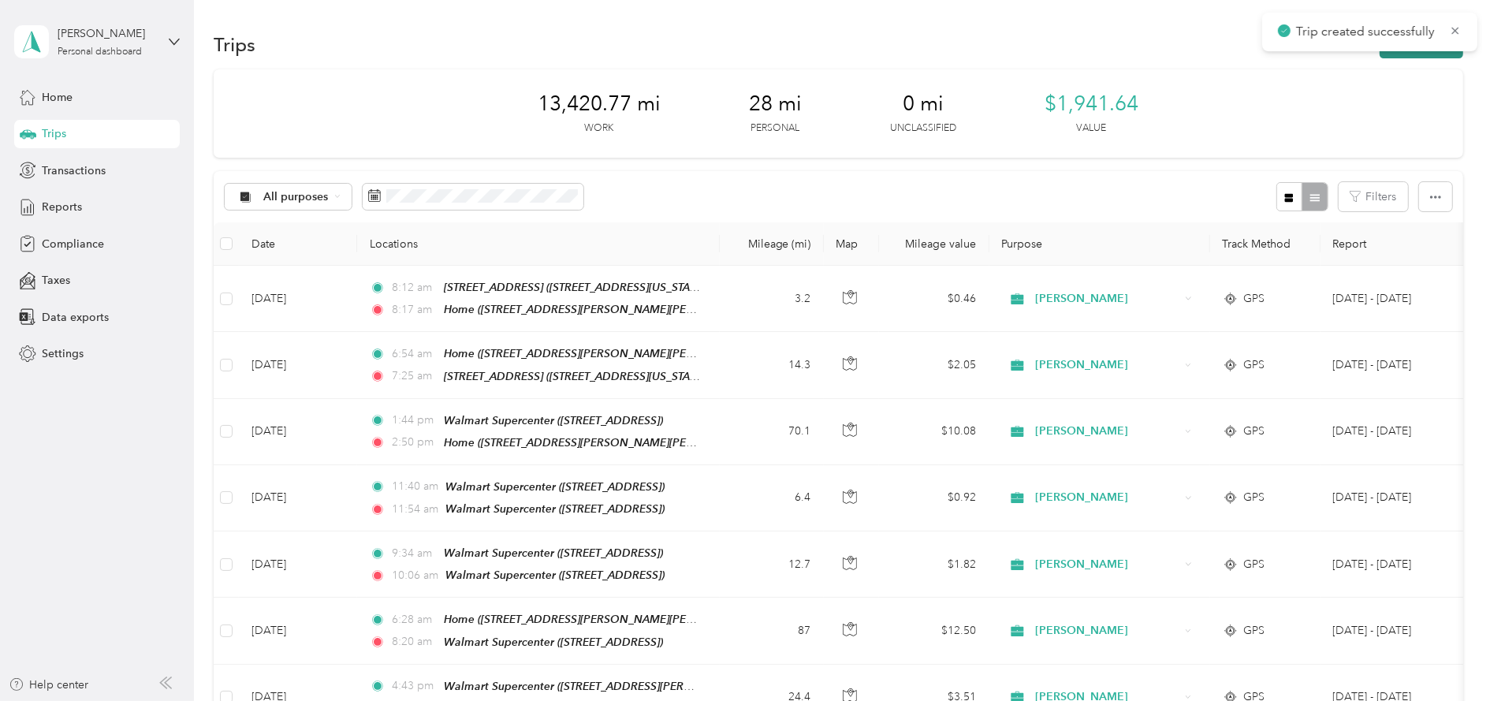
click at [1416, 54] on button "New trip" at bounding box center [1421, 45] width 84 height 28
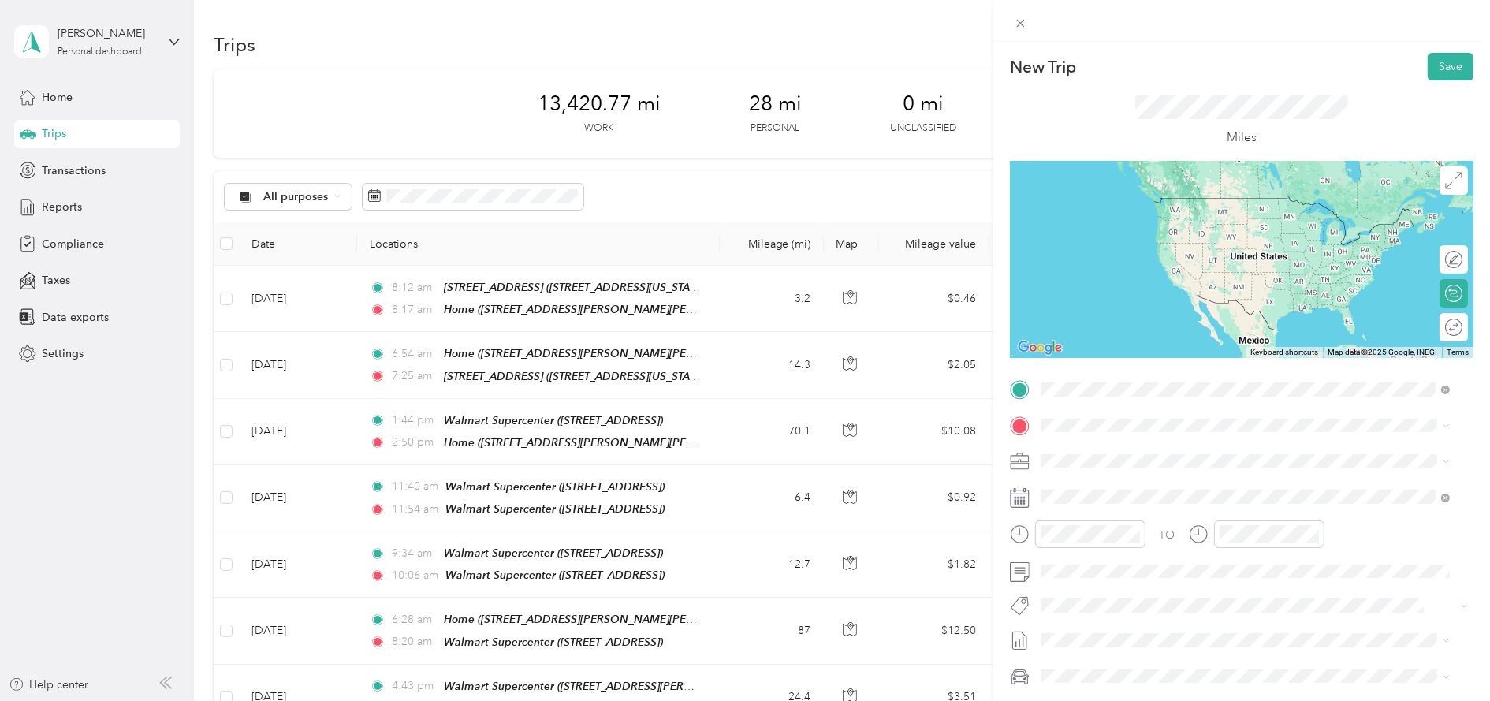
click at [1167, 485] on div "TEAM Walmart Supercenter 3400 Hartzdale Dr, 170117213, Camp Hill, PA, USA" at bounding box center [1245, 464] width 398 height 44
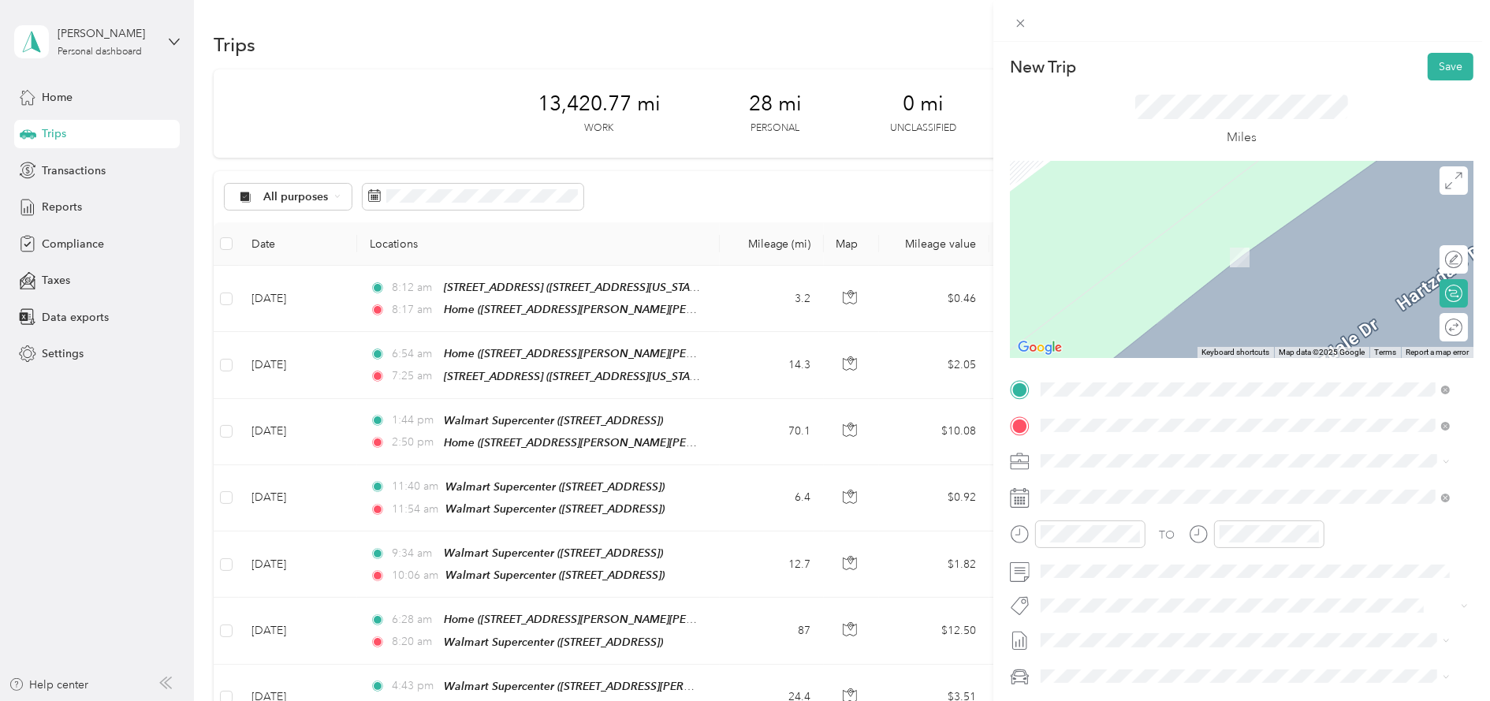
click at [1183, 499] on span "3604 St. Lawrence Avenue, St. Lawrence, Pennsylvania, United States" at bounding box center [1236, 505] width 333 height 13
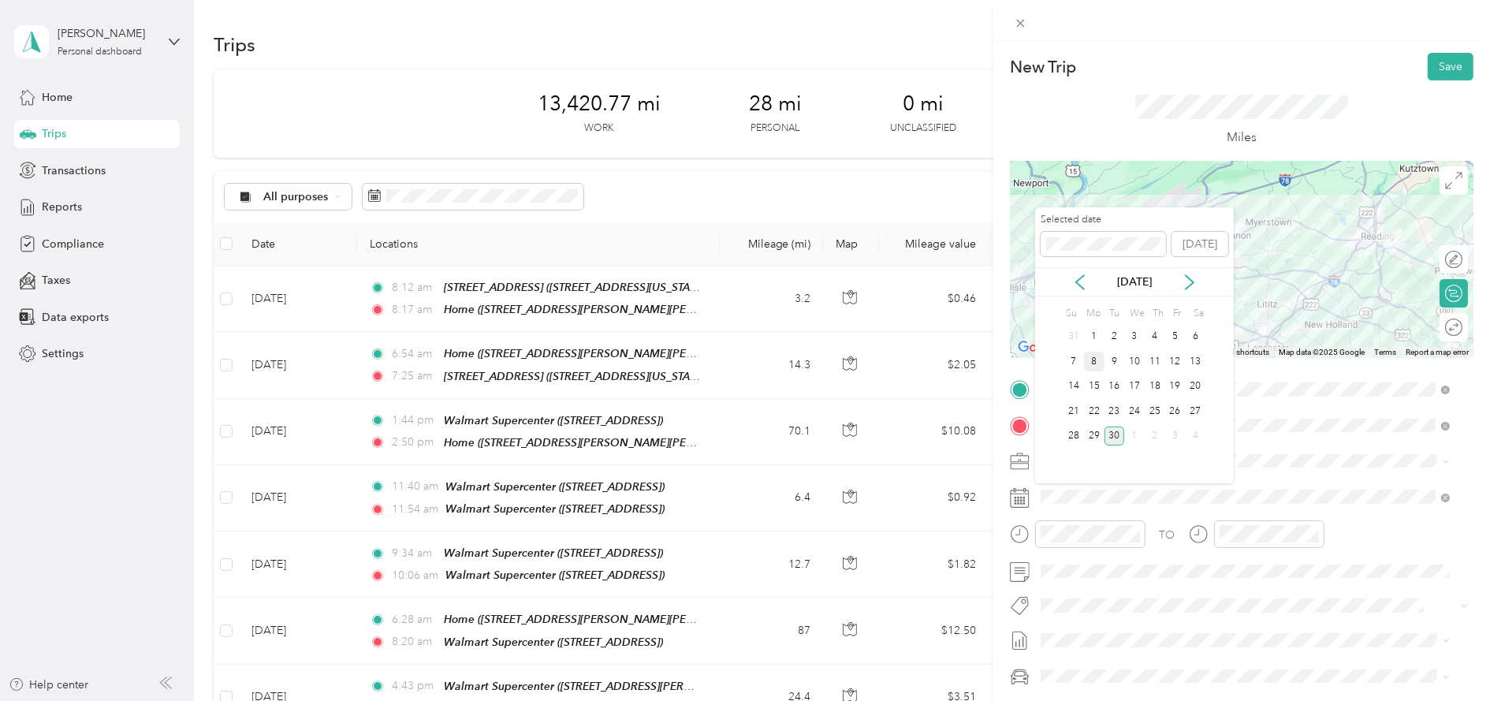
click at [1092, 359] on div "8" at bounding box center [1094, 362] width 20 height 20
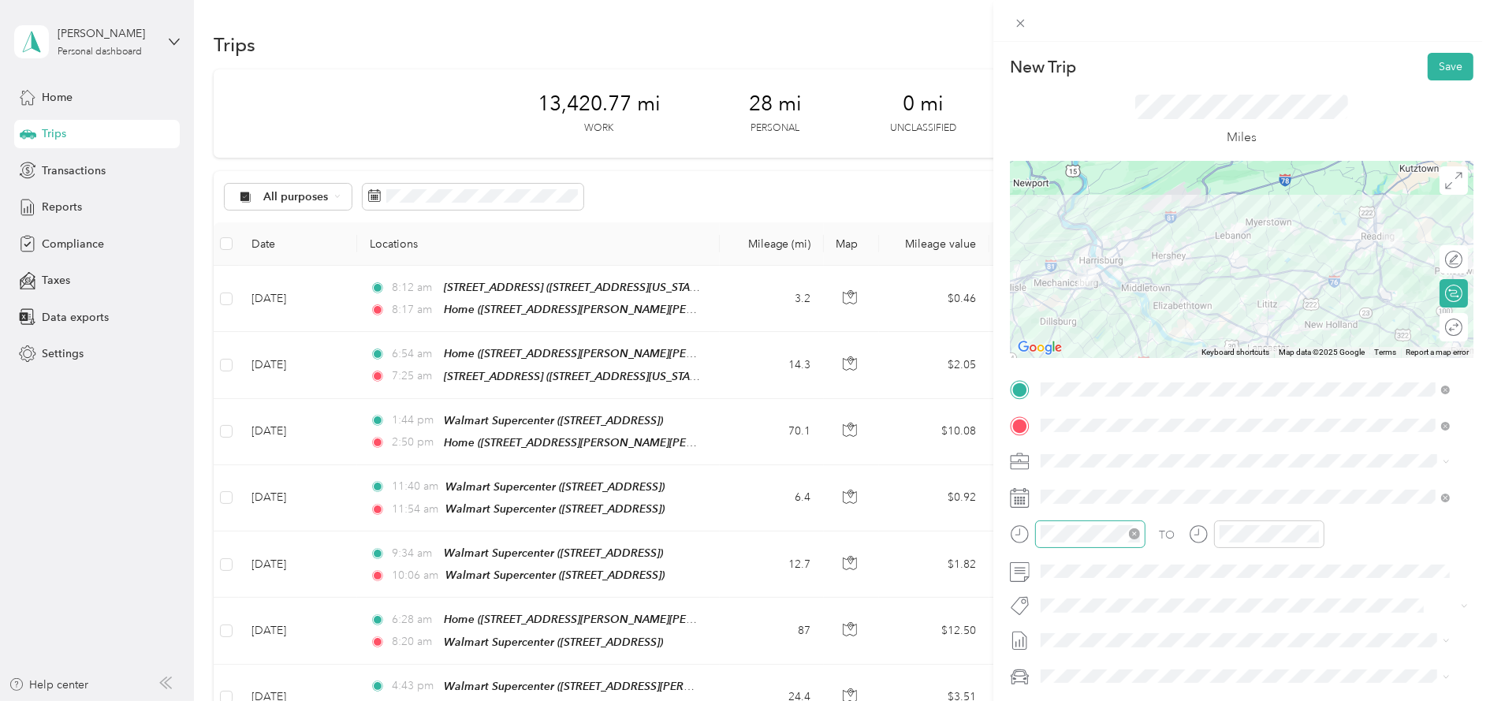
click at [1132, 534] on icon "close-circle" at bounding box center [1134, 533] width 11 height 11
click at [1051, 347] on div "01" at bounding box center [1057, 345] width 38 height 22
click at [1104, 333] on div "36" at bounding box center [1102, 340] width 38 height 22
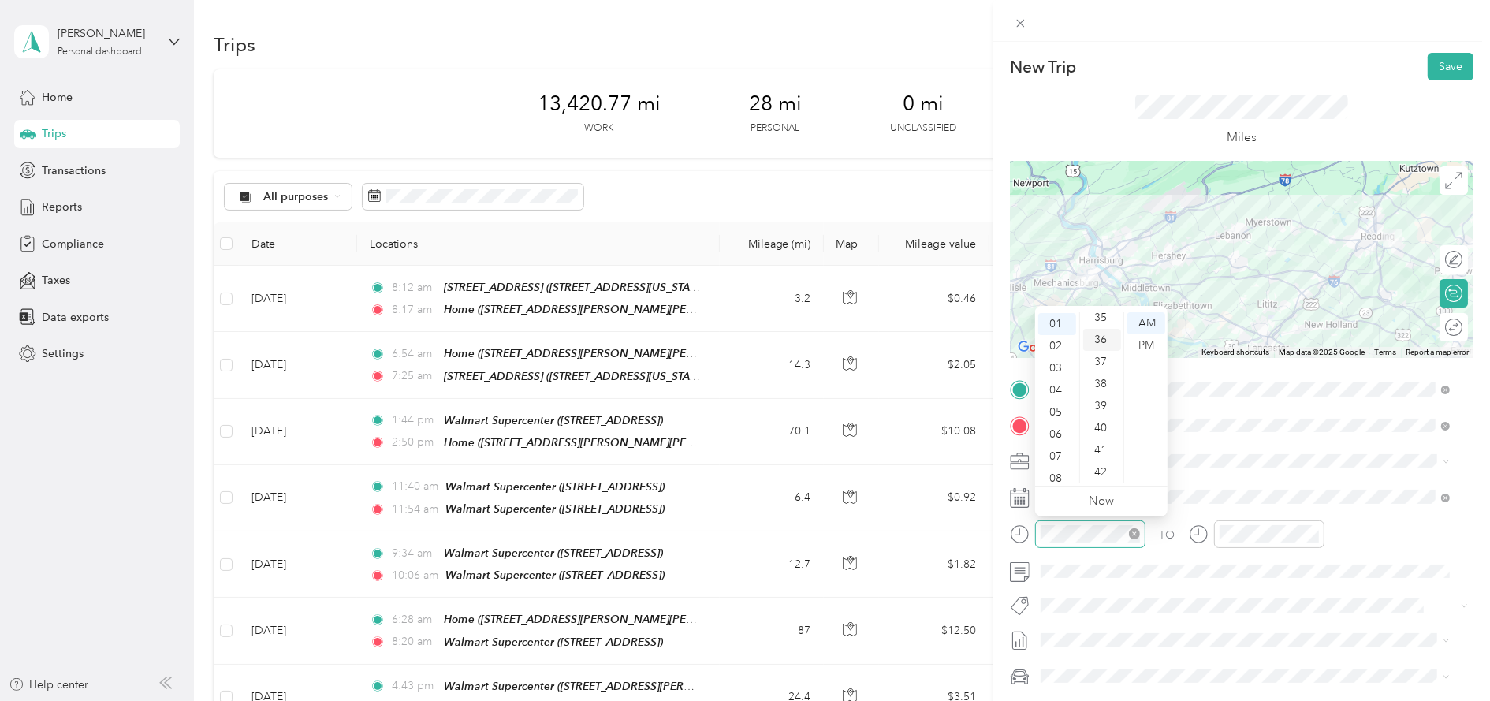
scroll to position [793, 0]
click at [1150, 334] on div "PM" at bounding box center [1146, 345] width 38 height 22
click at [1250, 478] on div "TO Add photo" at bounding box center [1241, 567] width 463 height 380
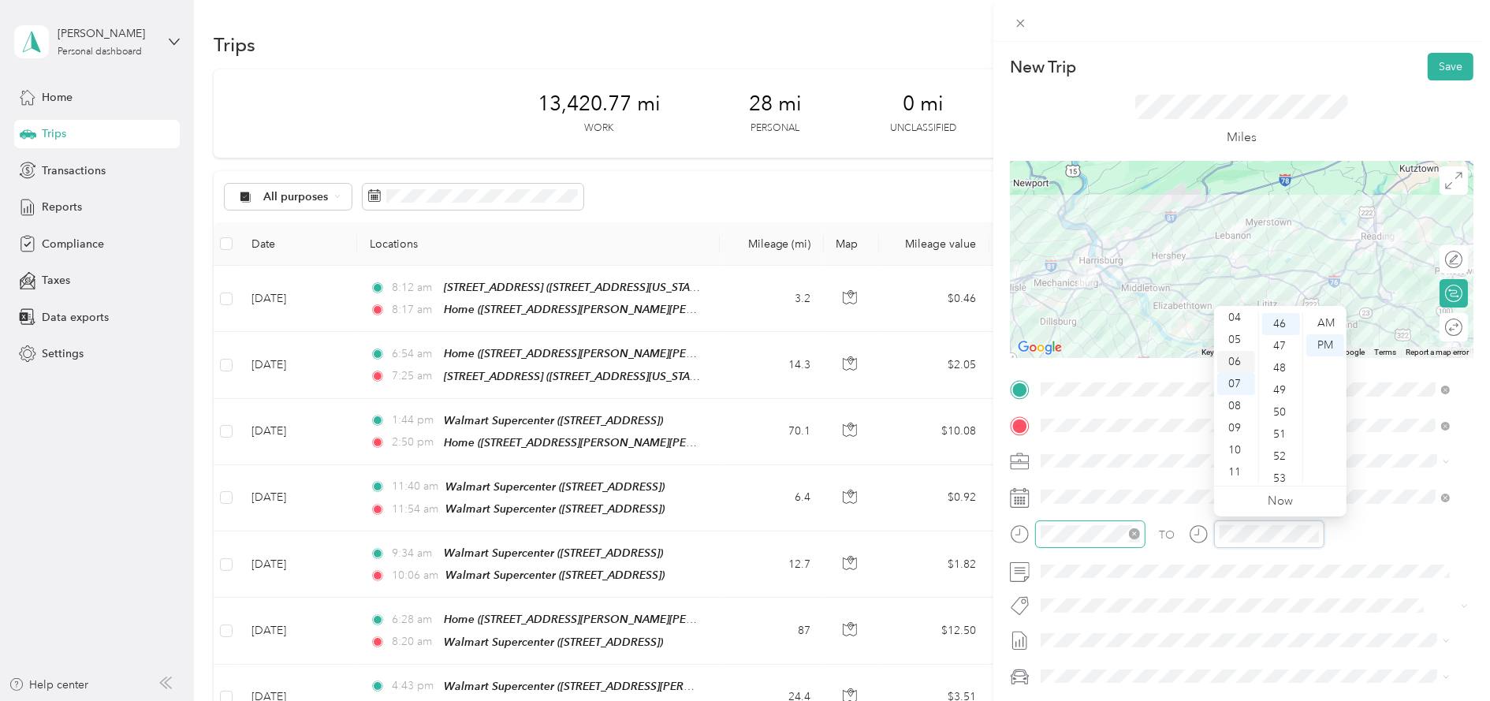
scroll to position [0, 0]
click at [1231, 365] on div "02" at bounding box center [1236, 367] width 38 height 22
click at [1442, 62] on button "Save" at bounding box center [1450, 67] width 46 height 28
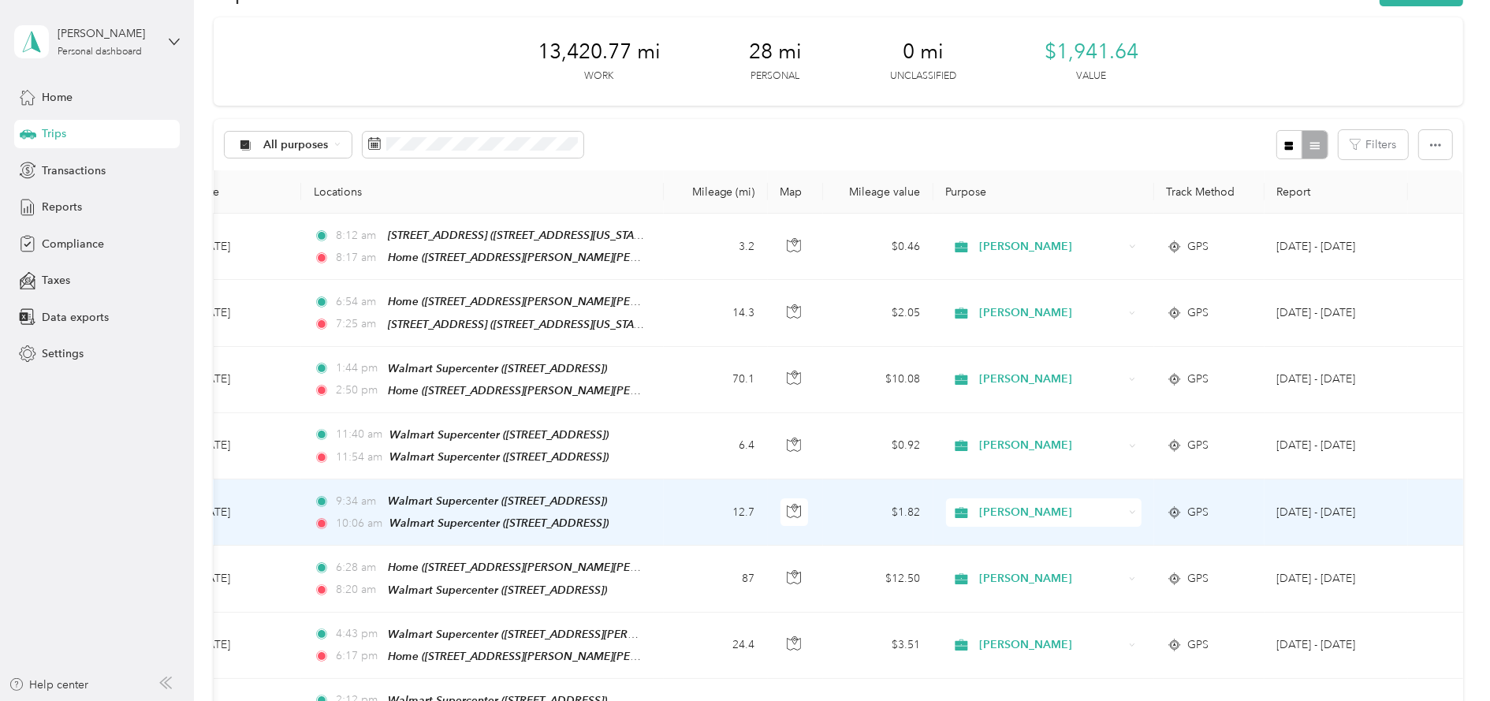
scroll to position [0, 0]
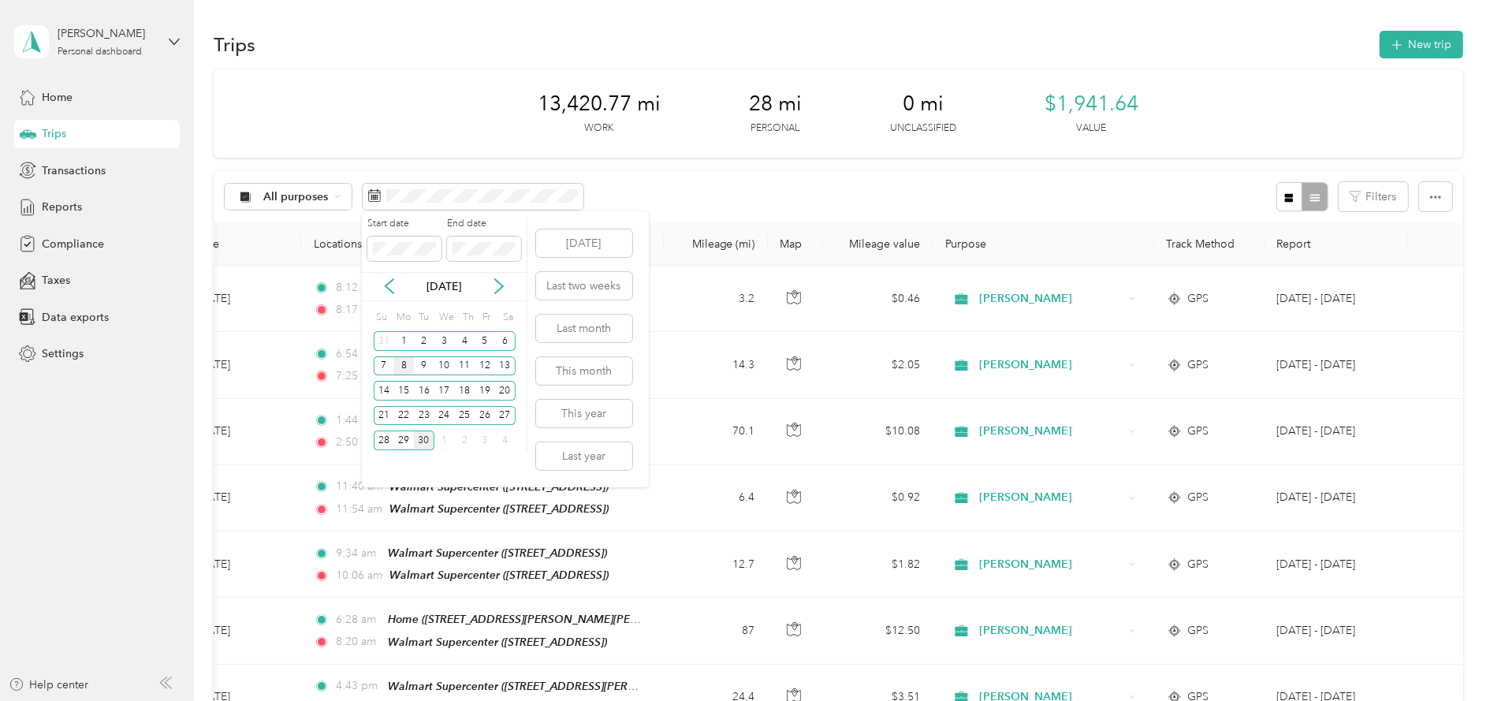
click at [396, 368] on div "8" at bounding box center [403, 366] width 20 height 20
click at [403, 361] on div "8" at bounding box center [403, 366] width 20 height 20
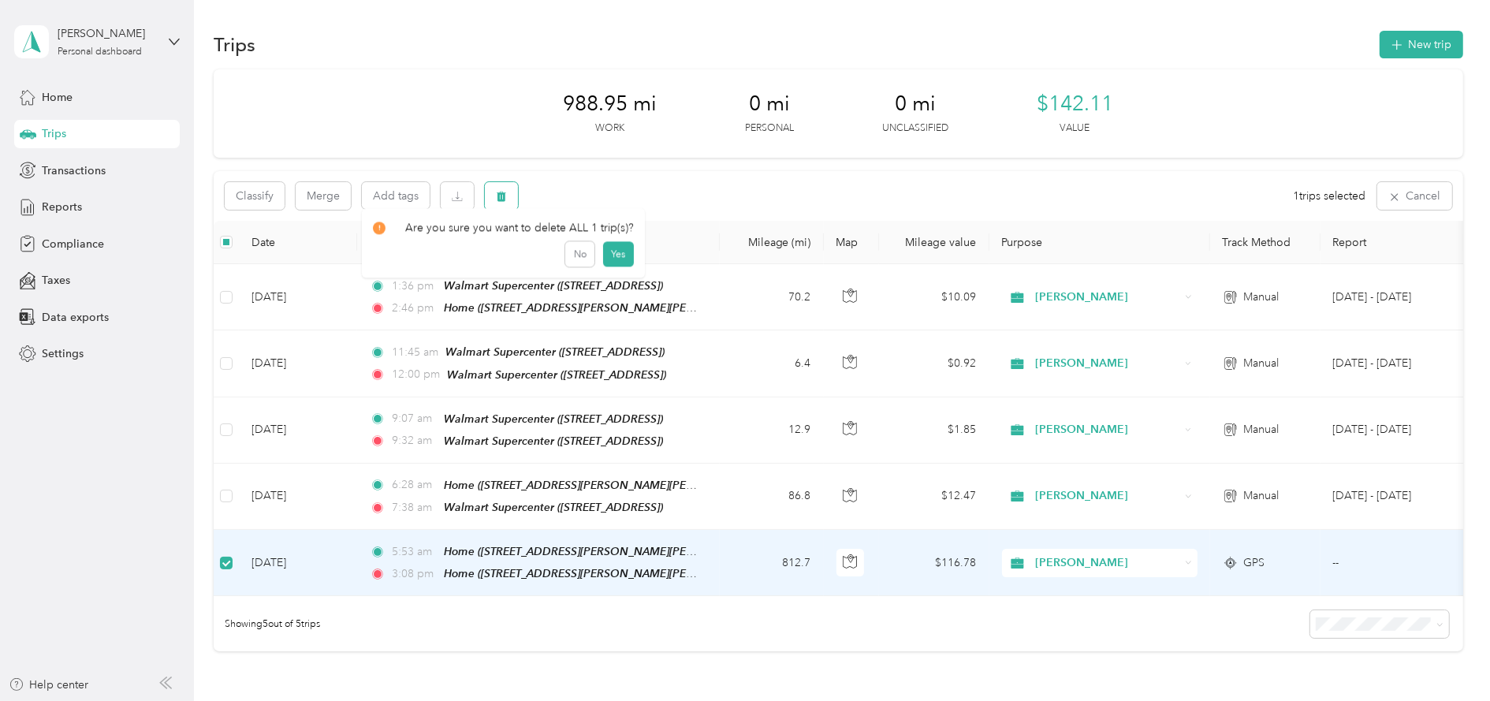
click at [497, 192] on icon "button" at bounding box center [501, 196] width 11 height 11
click at [606, 259] on button "Yes" at bounding box center [618, 261] width 31 height 25
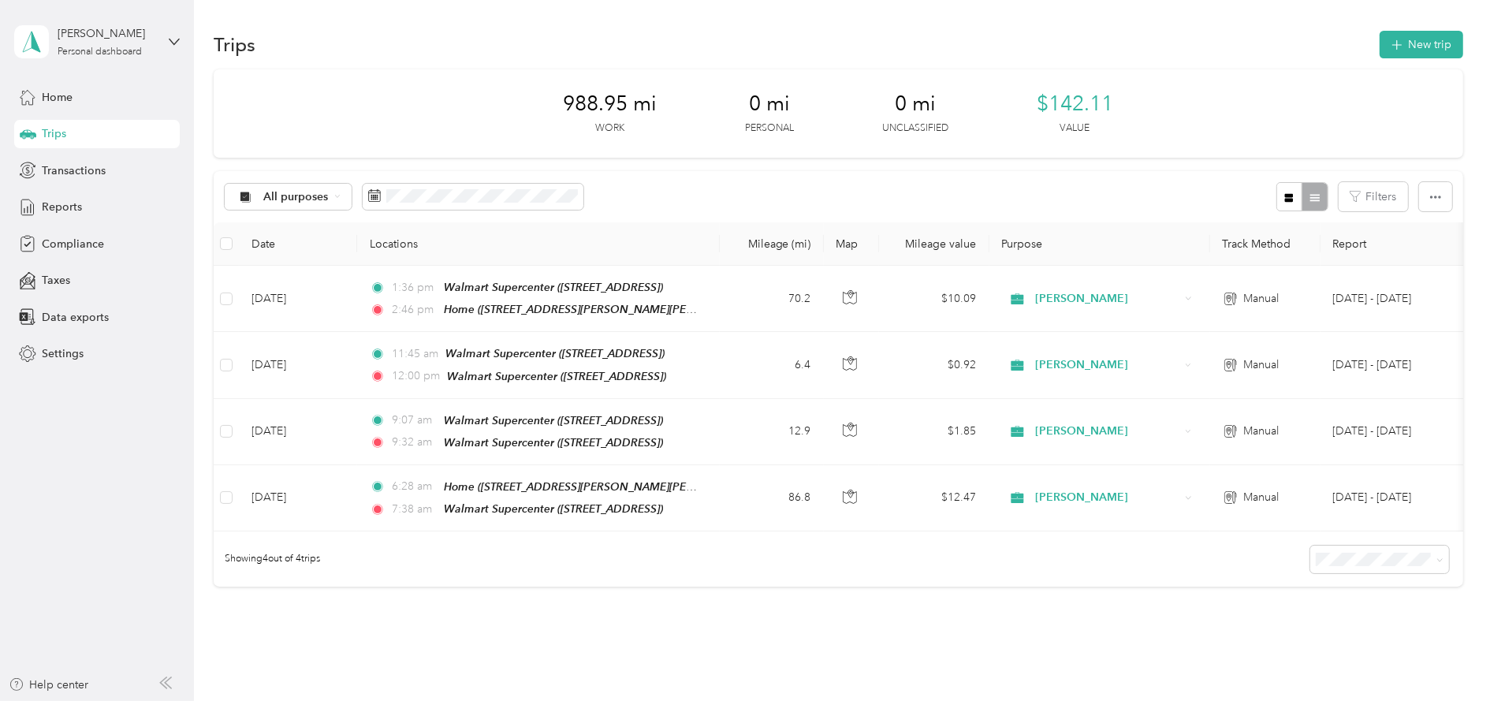
click at [220, 253] on th at bounding box center [226, 243] width 25 height 43
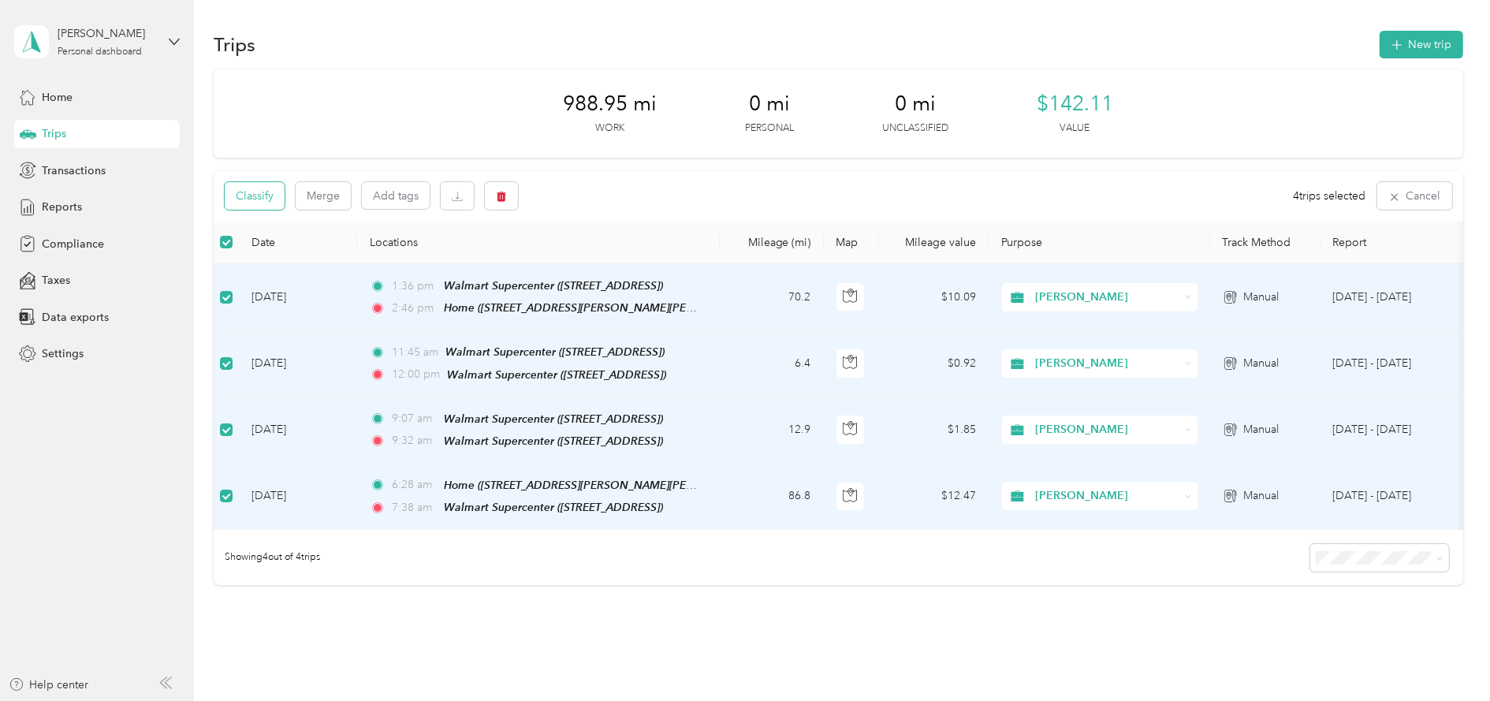
click at [268, 197] on button "Classify" at bounding box center [255, 196] width 60 height 28
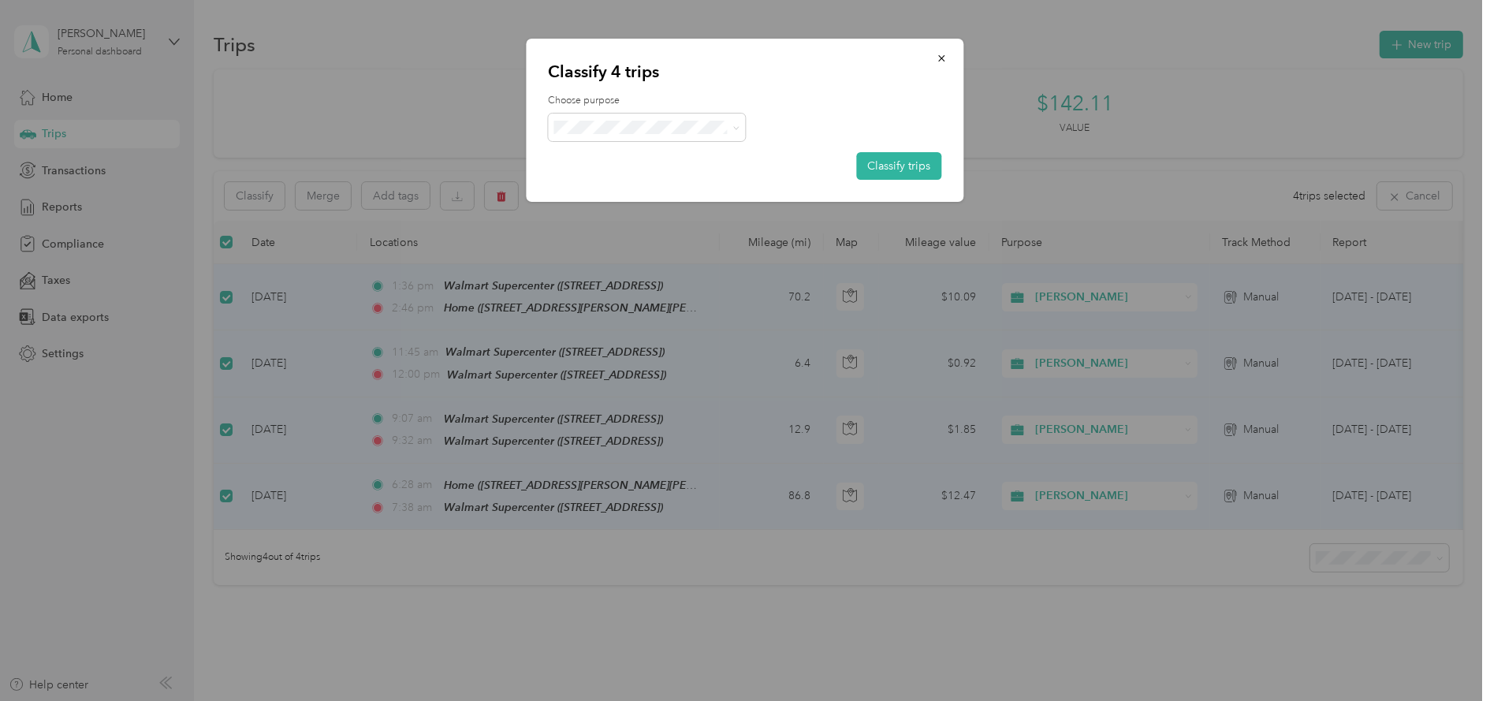
click at [654, 160] on li "Acosta" at bounding box center [647, 156] width 197 height 28
click at [905, 153] on button "Classify trips" at bounding box center [899, 166] width 85 height 28
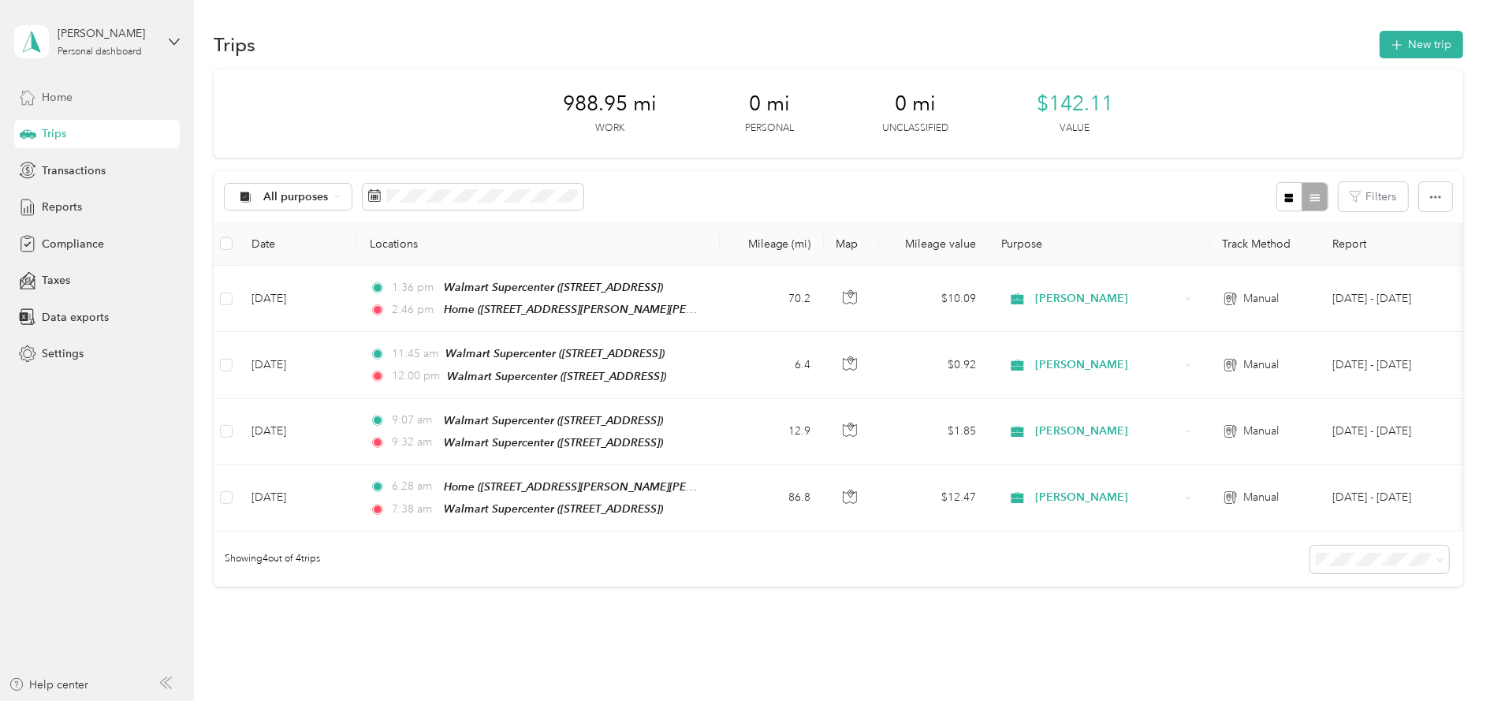
click at [61, 98] on span "Home" at bounding box center [57, 97] width 31 height 17
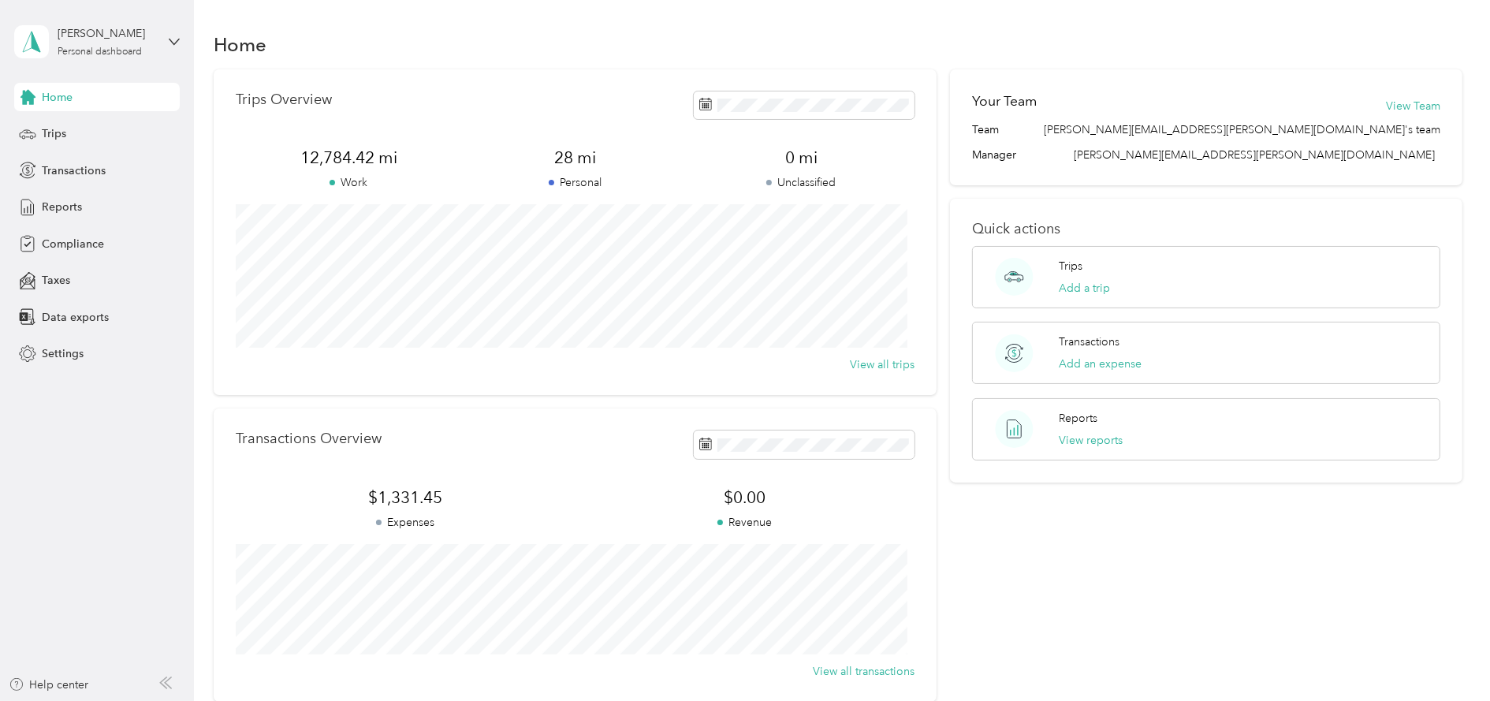
click at [37, 102] on div "Home" at bounding box center [97, 97] width 166 height 28
click at [73, 126] on div "Trips" at bounding box center [97, 134] width 166 height 28
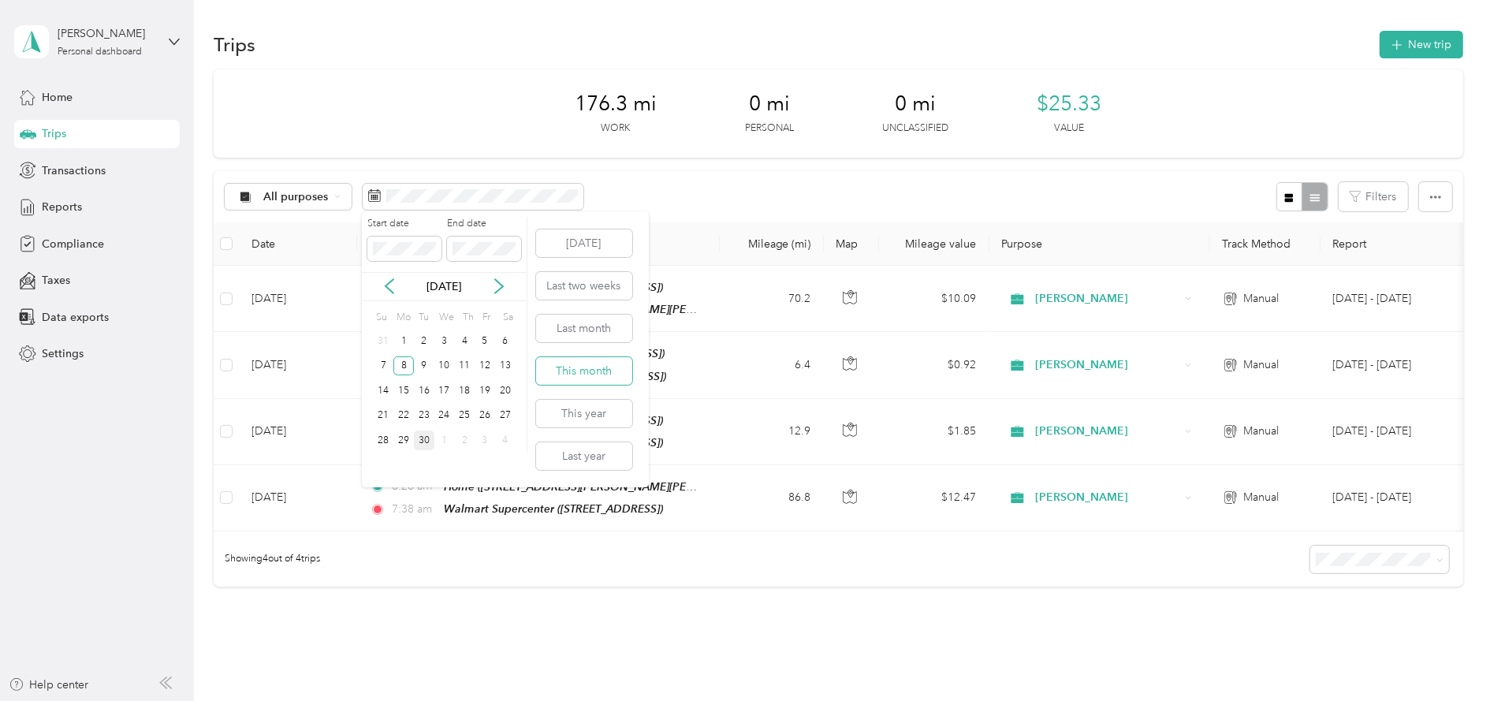
click at [600, 378] on button "This month" at bounding box center [584, 371] width 96 height 28
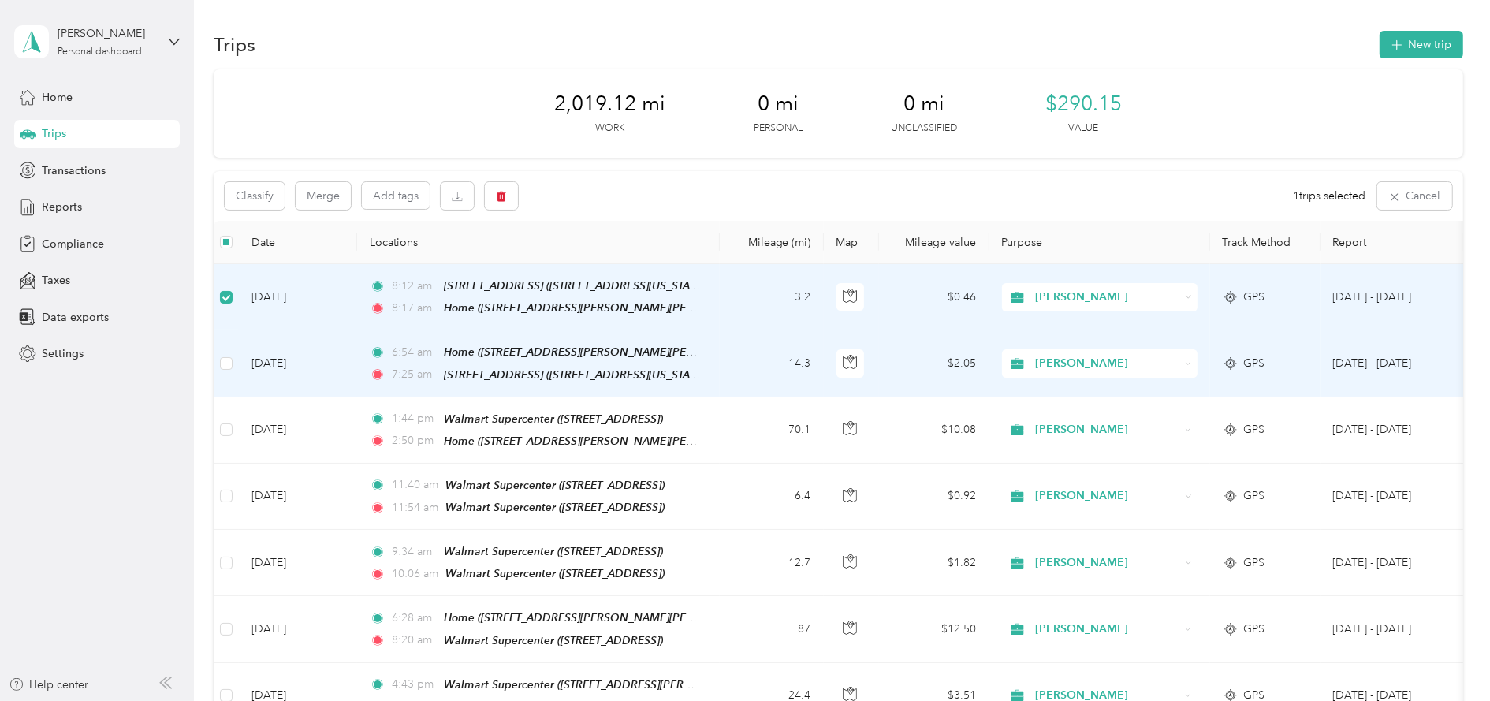
click at [223, 371] on td at bounding box center [226, 363] width 25 height 66
click at [231, 369] on label at bounding box center [226, 363] width 13 height 17
click at [501, 197] on icon "button" at bounding box center [501, 197] width 9 height 10
click at [617, 263] on button "Yes" at bounding box center [618, 261] width 31 height 25
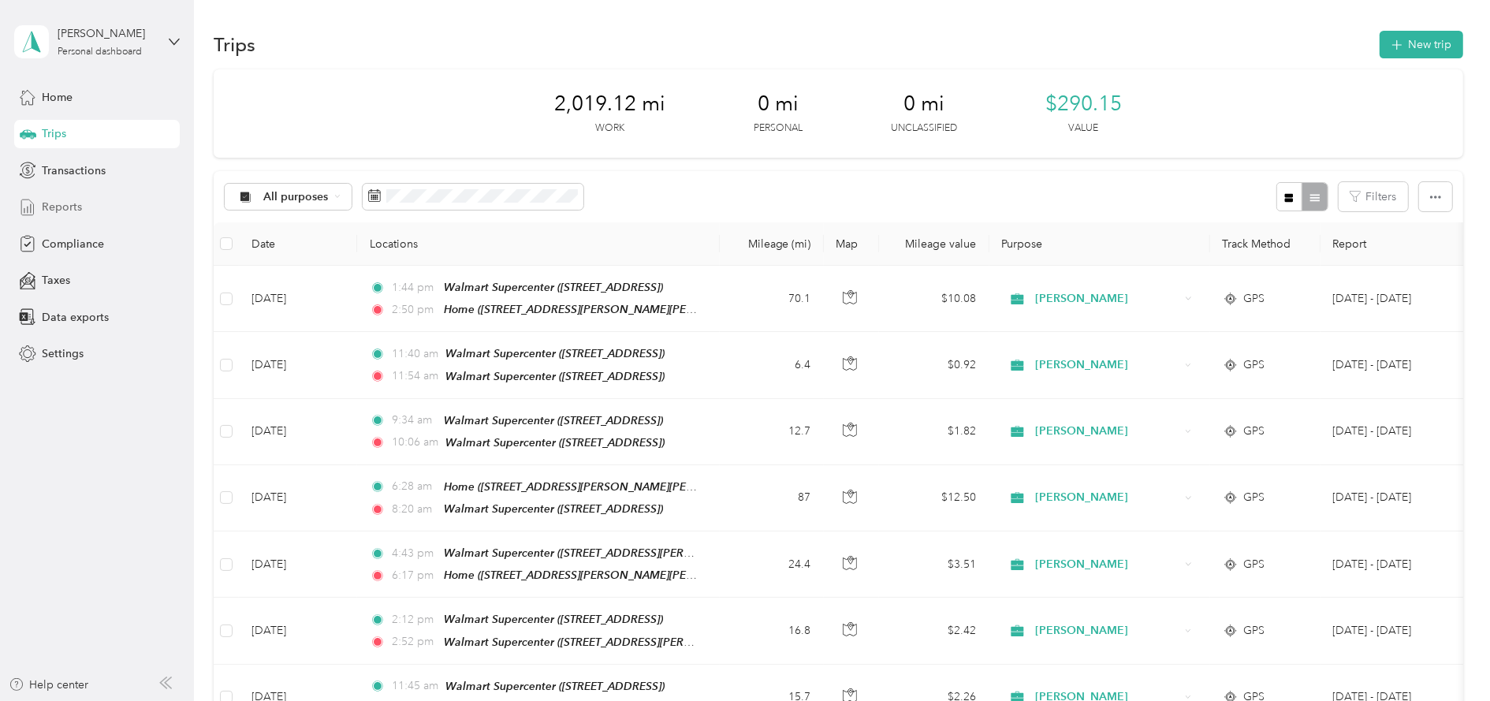
click at [84, 210] on div "Reports" at bounding box center [97, 207] width 166 height 28
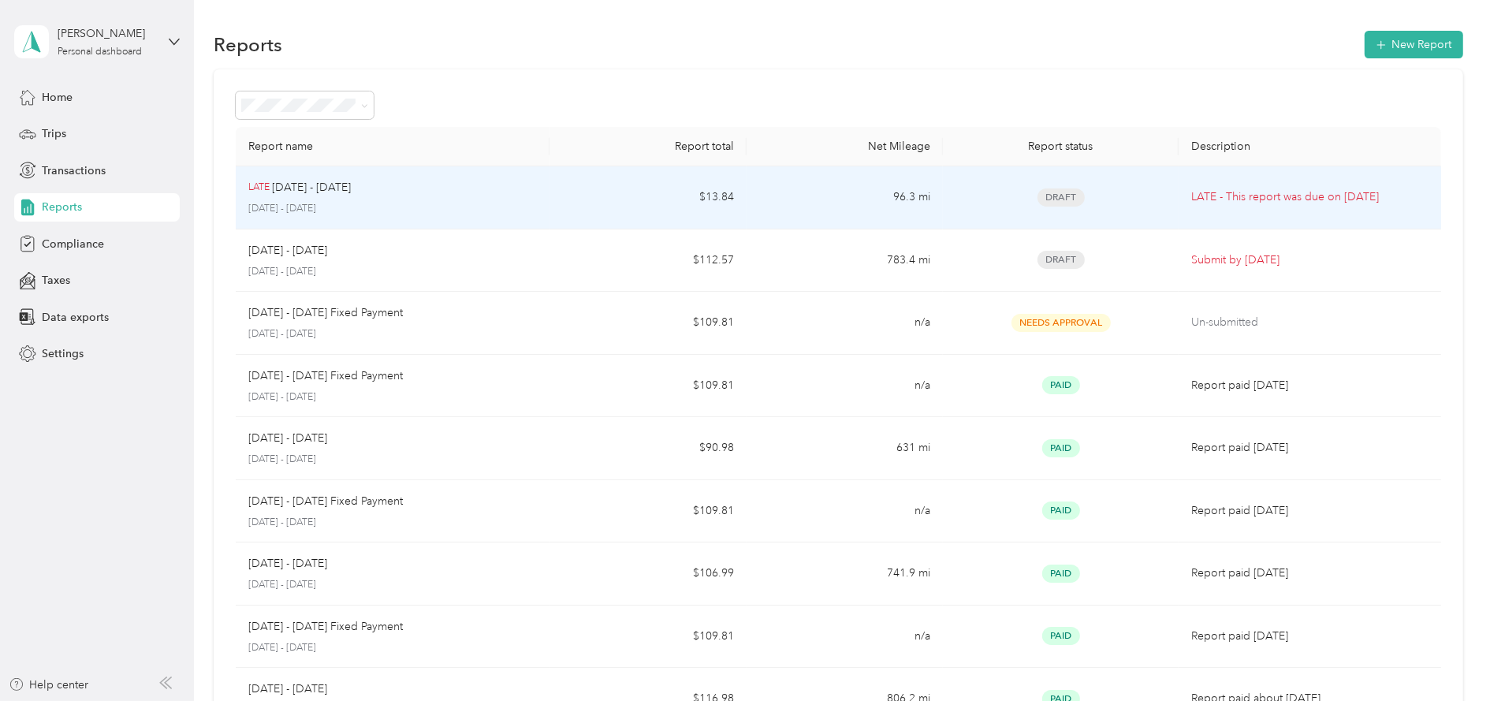
click at [546, 201] on td "LATE Sep 1 - 15, 2025 September 1 - 15, 2025" at bounding box center [393, 197] width 314 height 63
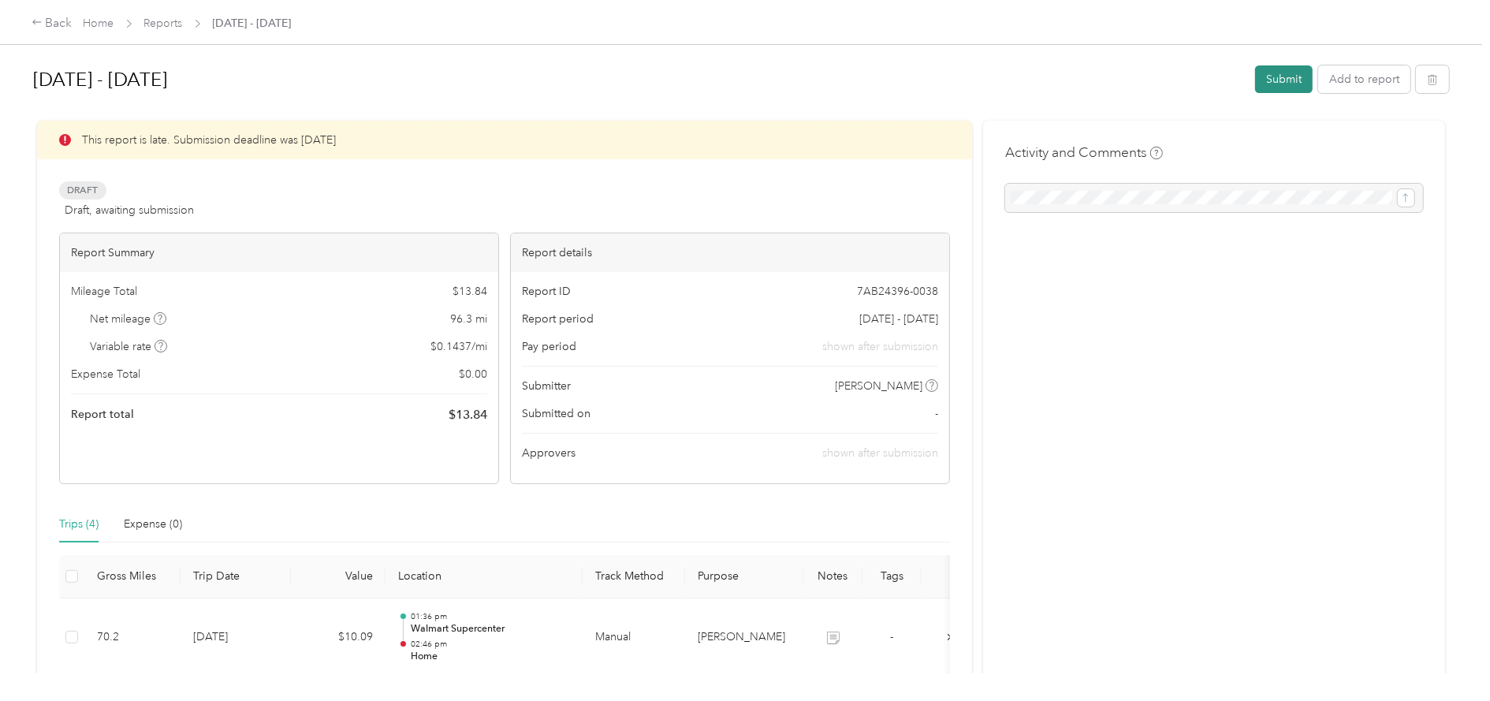
click at [1267, 74] on button "Submit" at bounding box center [1284, 79] width 58 height 28
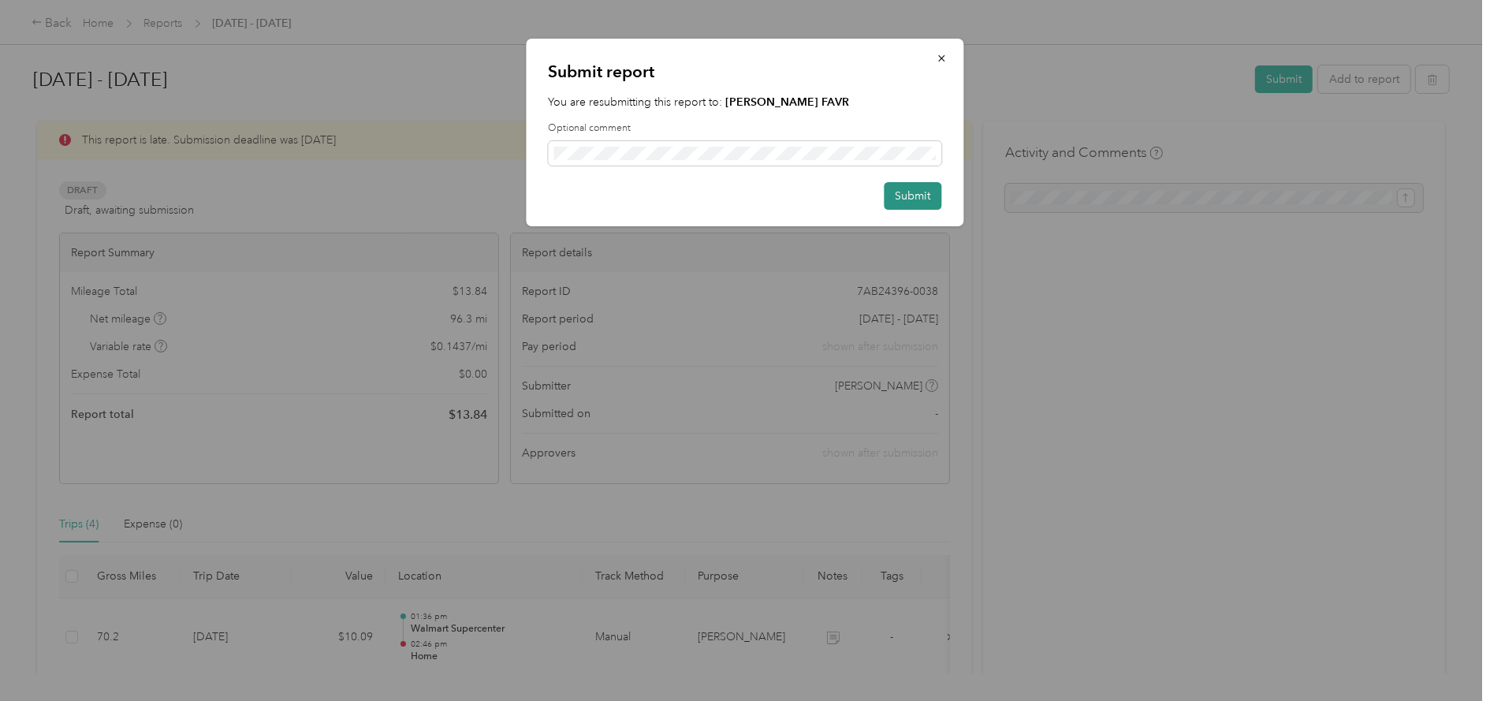
click at [926, 188] on button "Submit" at bounding box center [913, 196] width 58 height 28
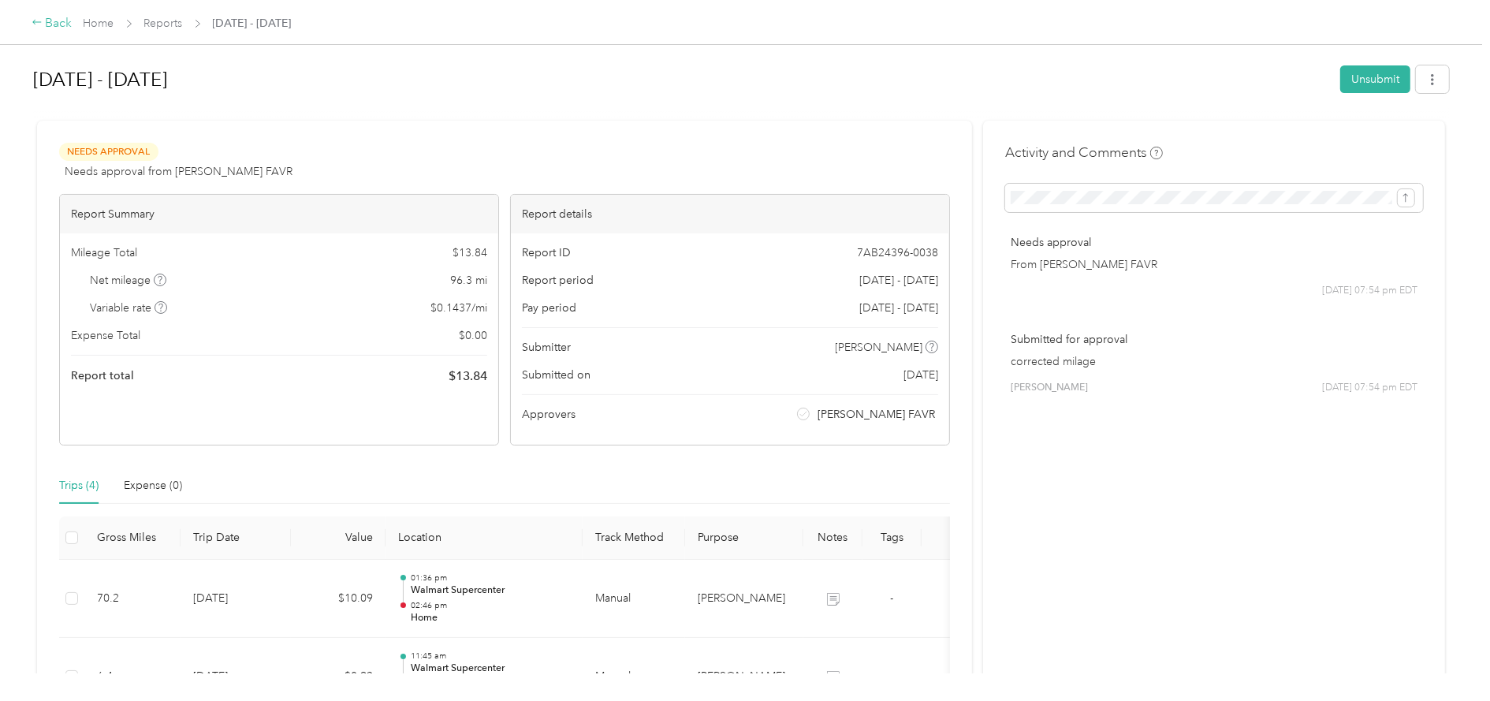
click at [50, 21] on div "Back" at bounding box center [52, 23] width 41 height 19
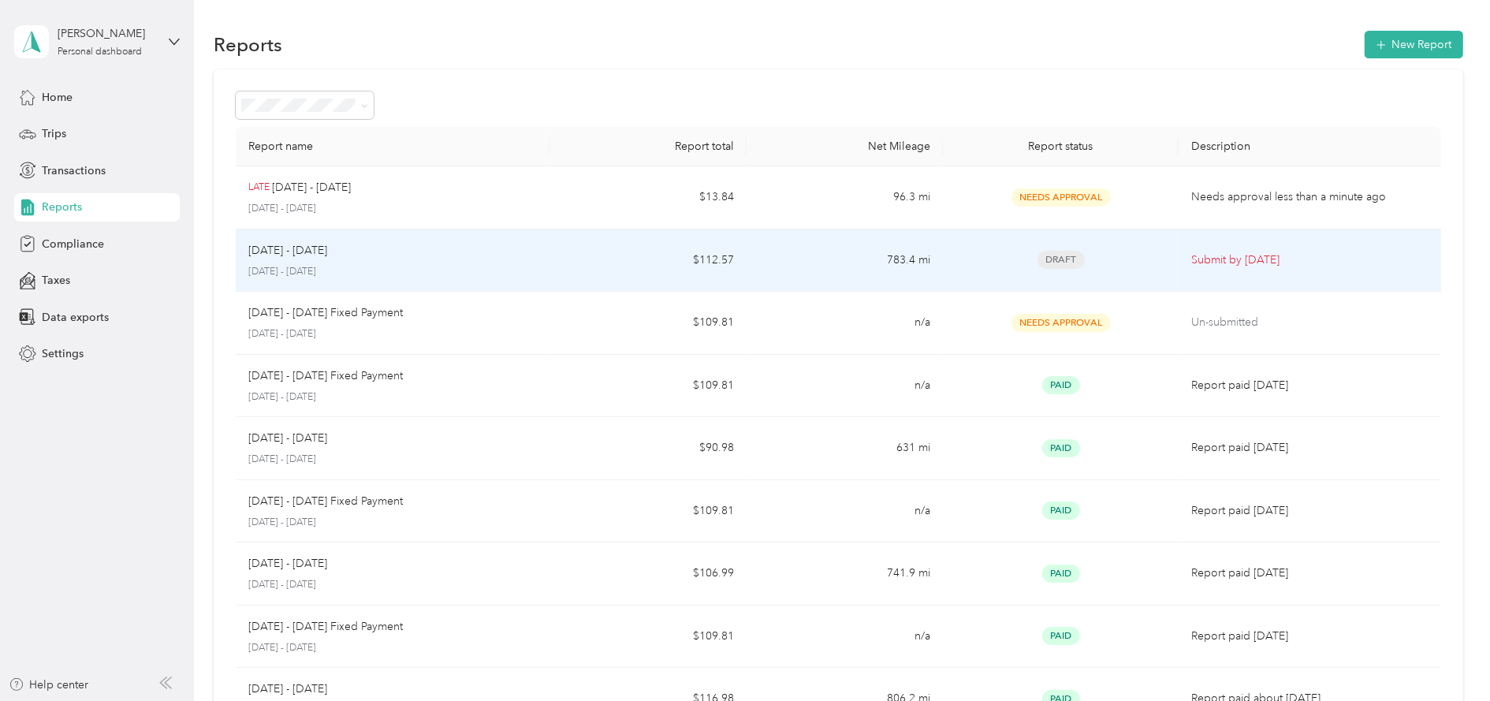
click at [449, 251] on div "Sep 16 - 30, 2025" at bounding box center [392, 250] width 289 height 17
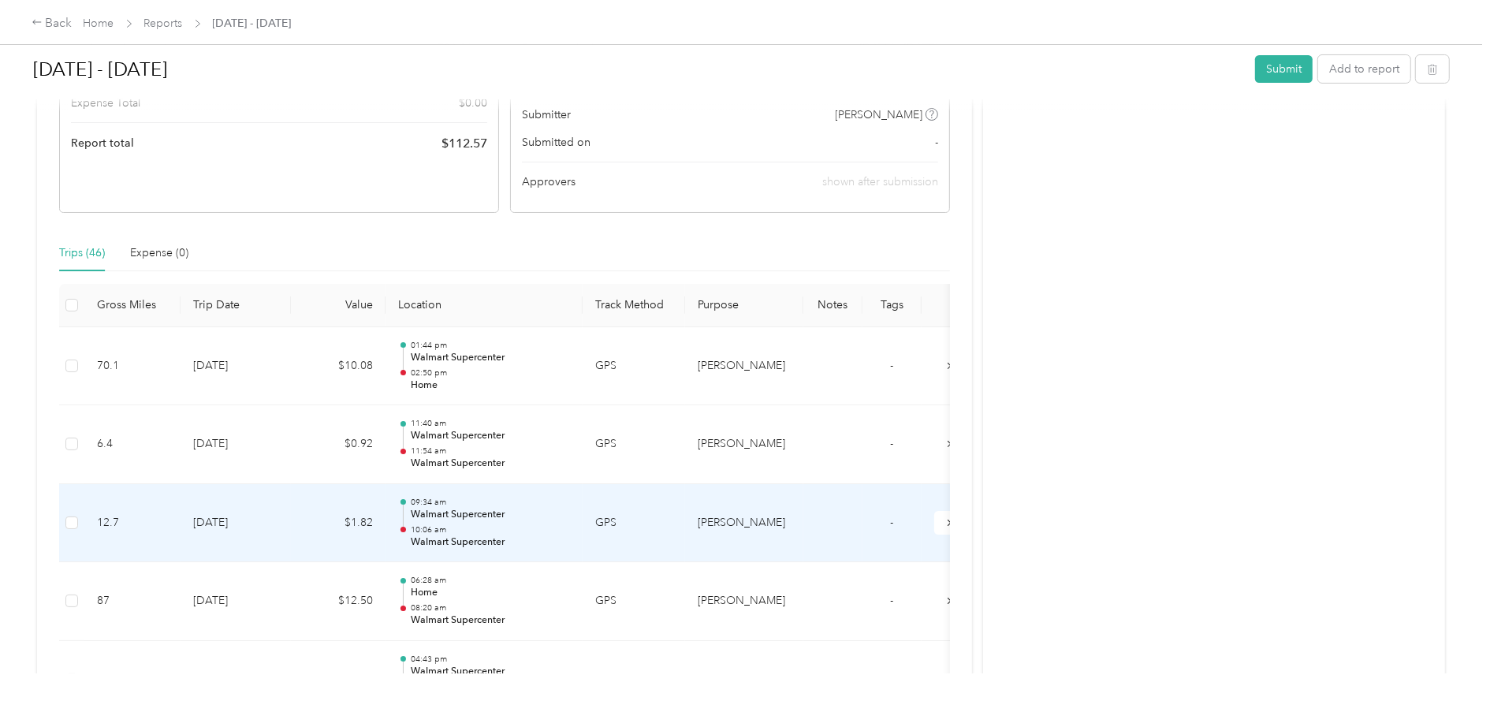
scroll to position [125, 0]
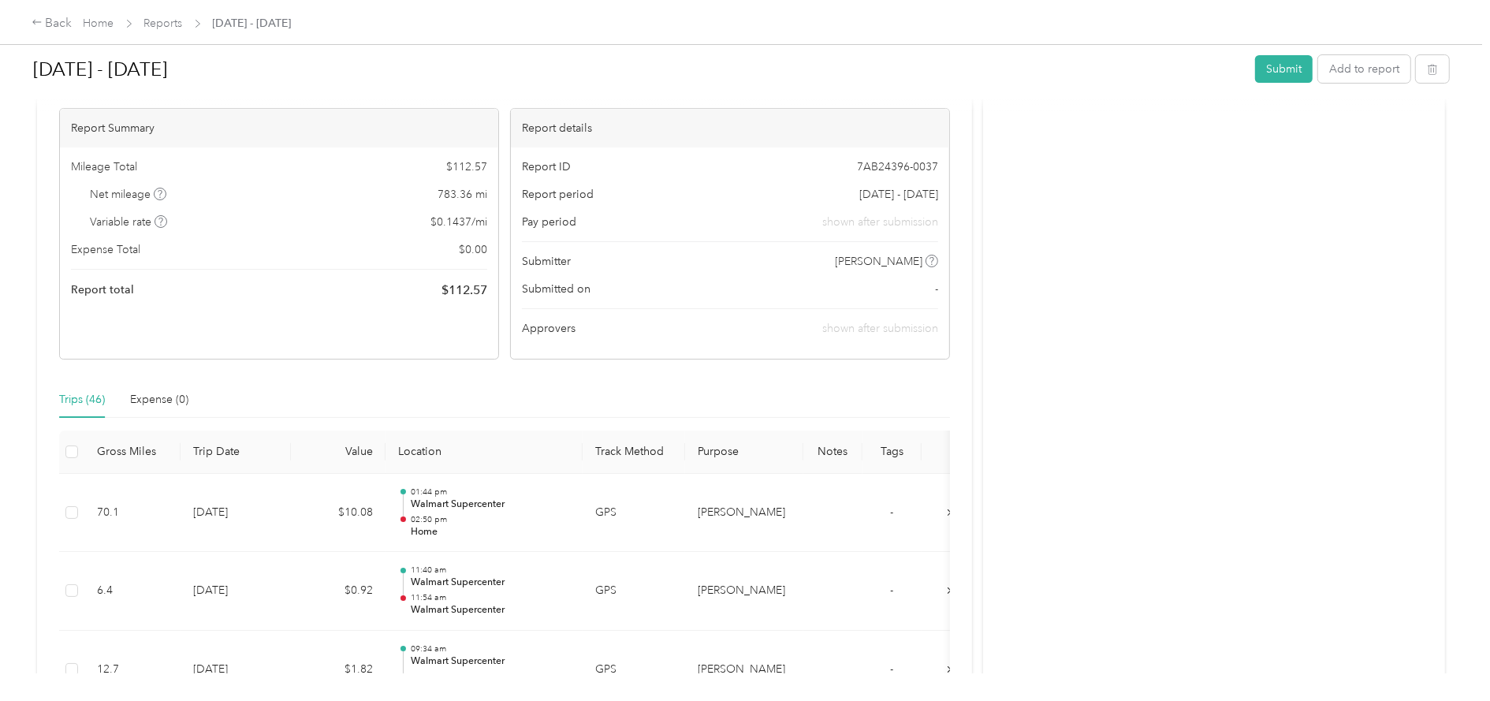
click at [1036, 85] on h1 "Sep 16 - 30, 2025" at bounding box center [638, 69] width 1211 height 38
click at [1262, 73] on button "Submit" at bounding box center [1284, 69] width 58 height 28
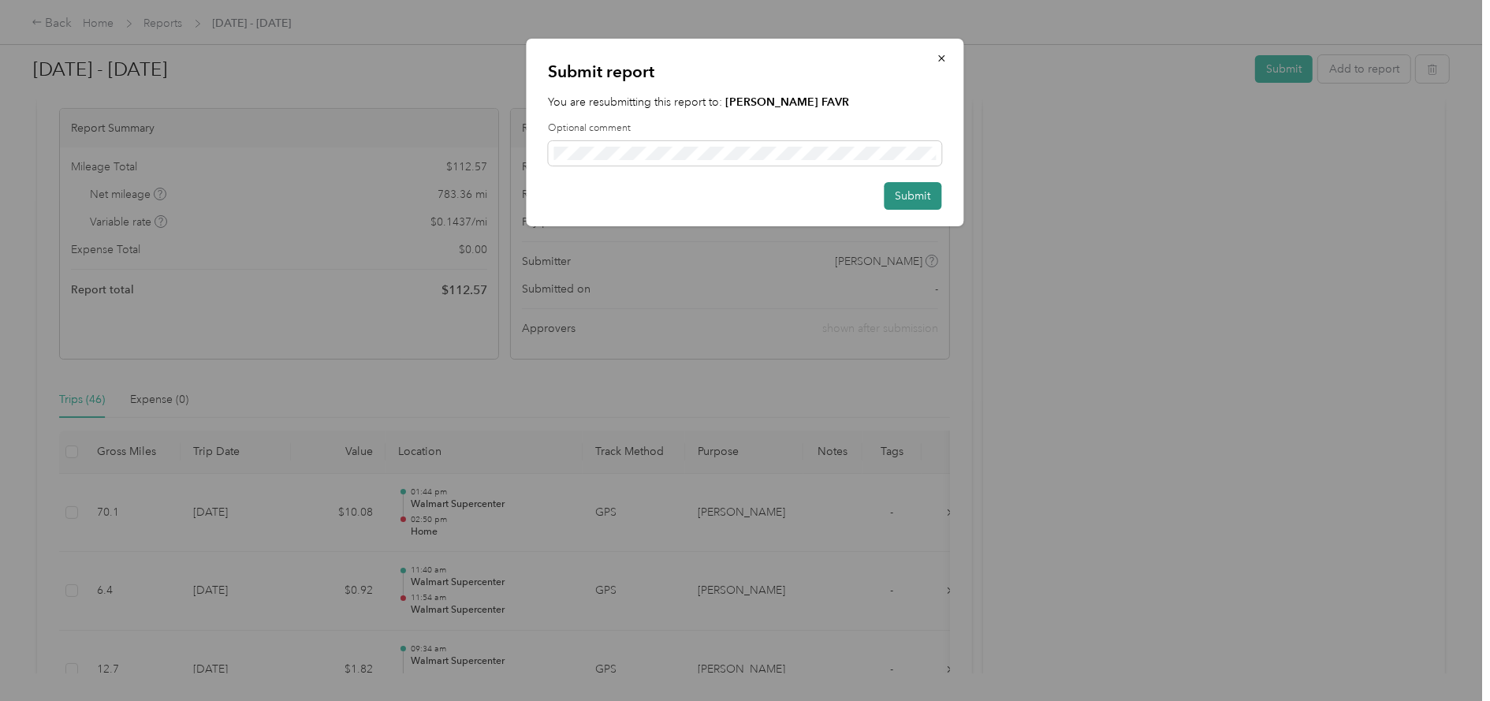
click at [910, 195] on button "Submit" at bounding box center [913, 196] width 58 height 28
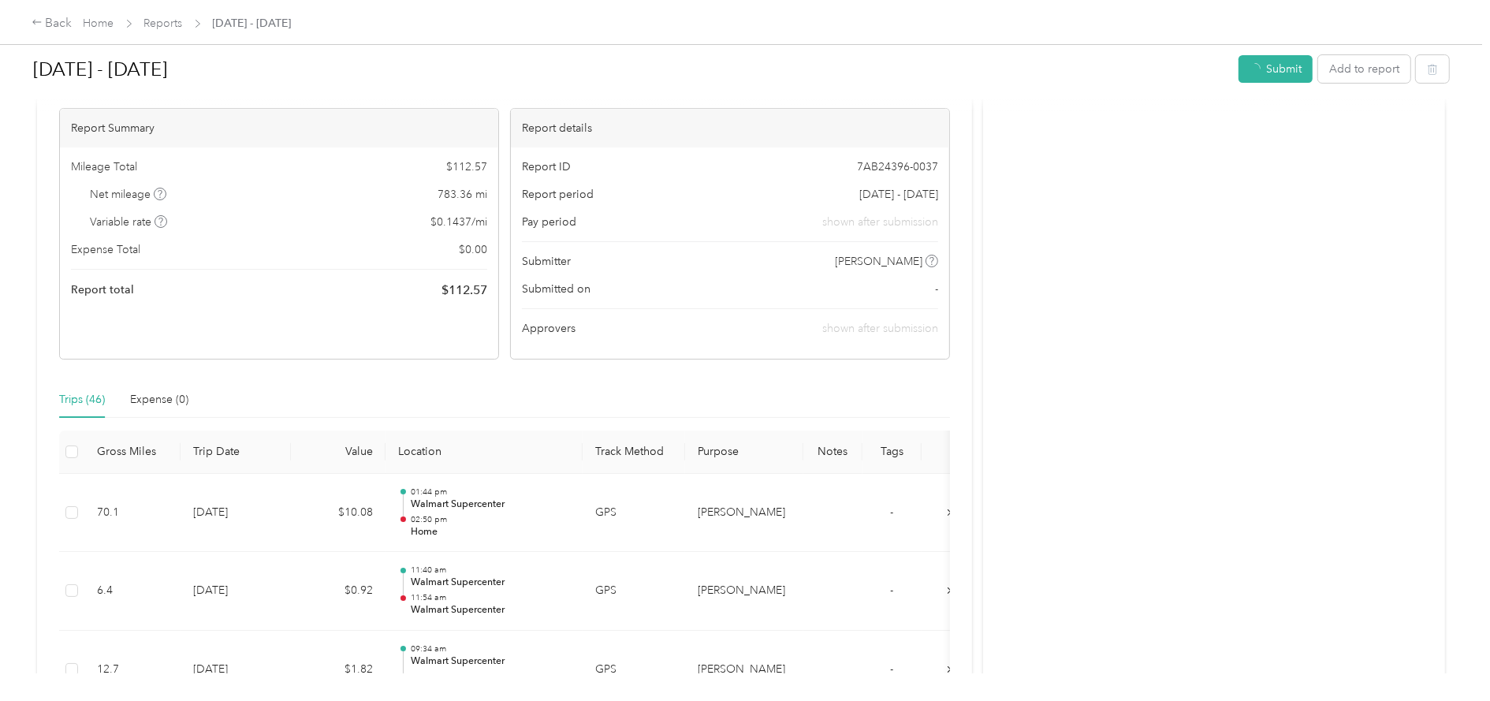
scroll to position [87, 0]
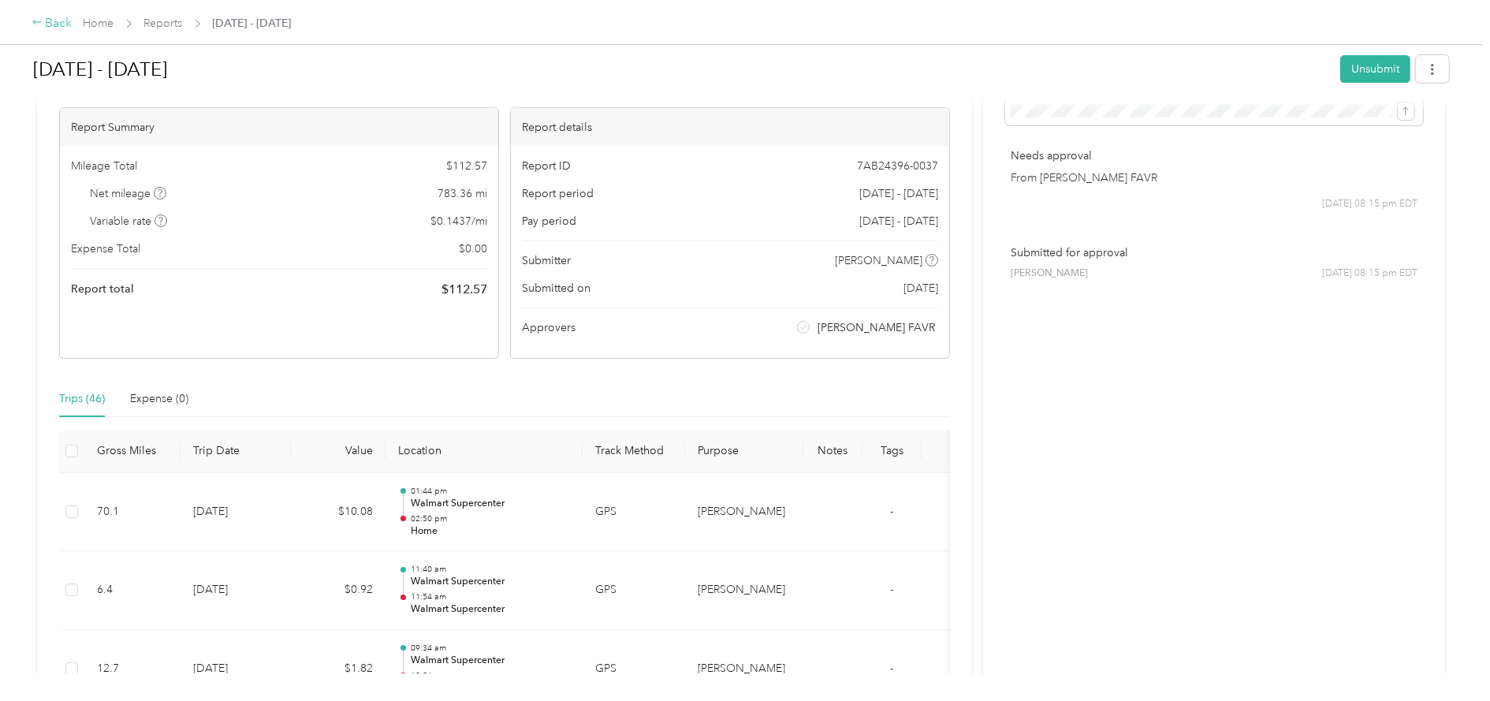
click at [63, 29] on div "Back" at bounding box center [52, 23] width 41 height 19
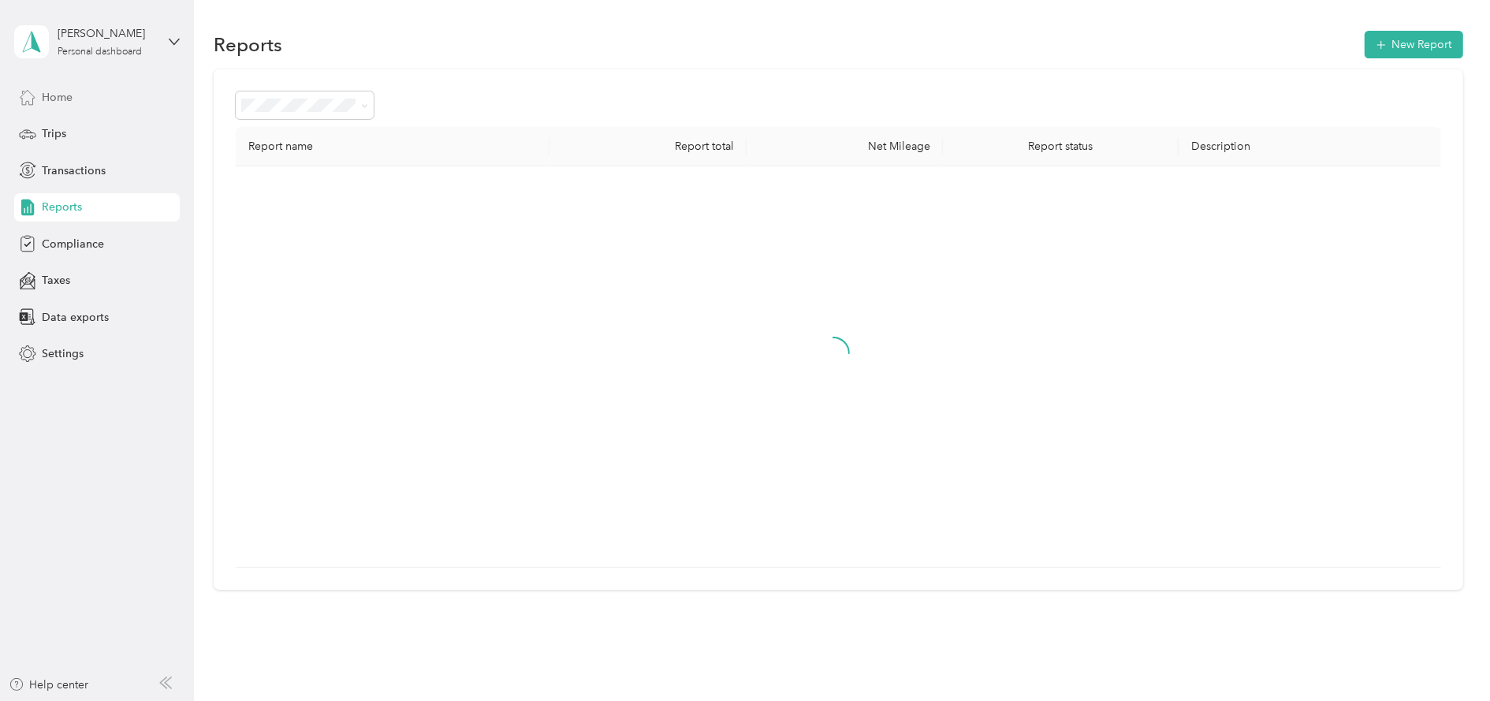
click at [66, 99] on span "Home" at bounding box center [57, 97] width 31 height 17
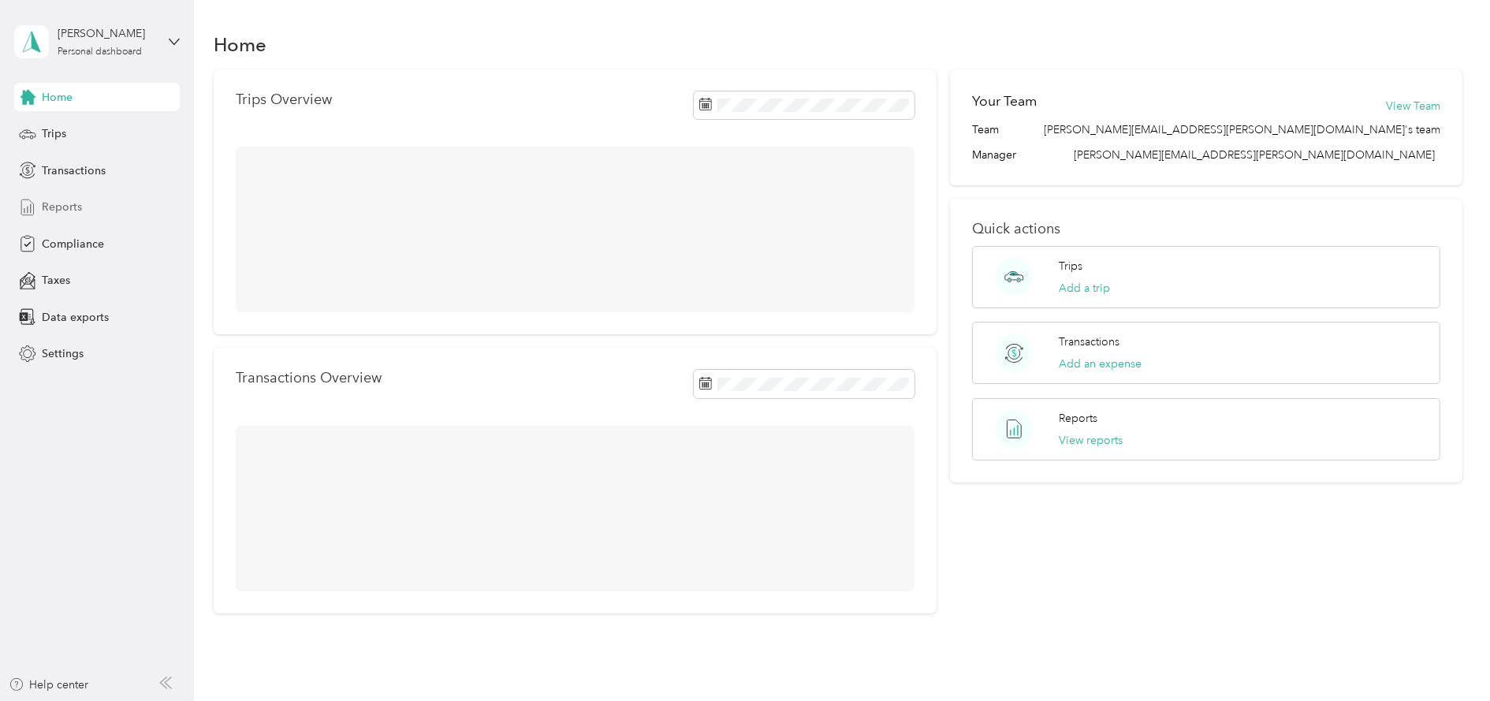
click at [71, 200] on span "Reports" at bounding box center [62, 207] width 40 height 17
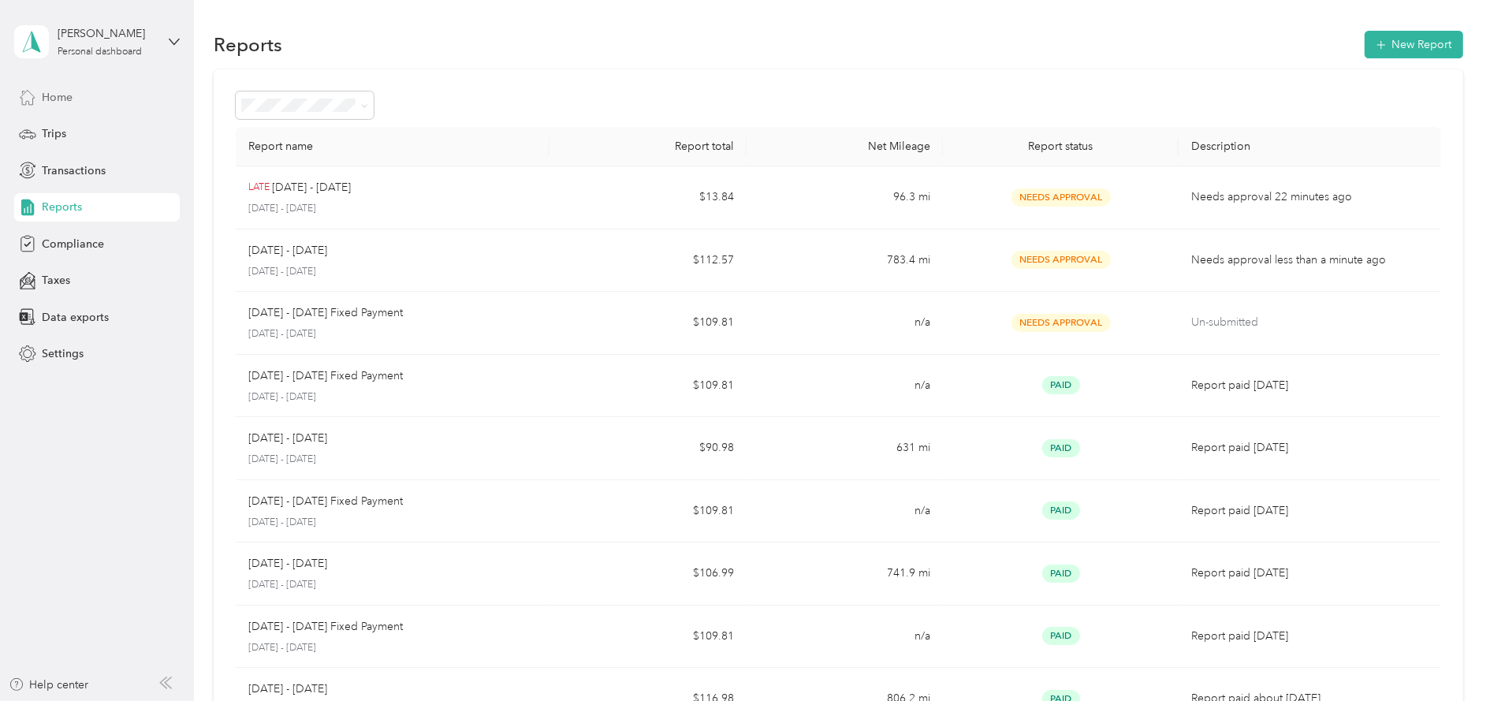
click at [39, 106] on div "Home" at bounding box center [97, 97] width 166 height 28
